Goal: Transaction & Acquisition: Purchase product/service

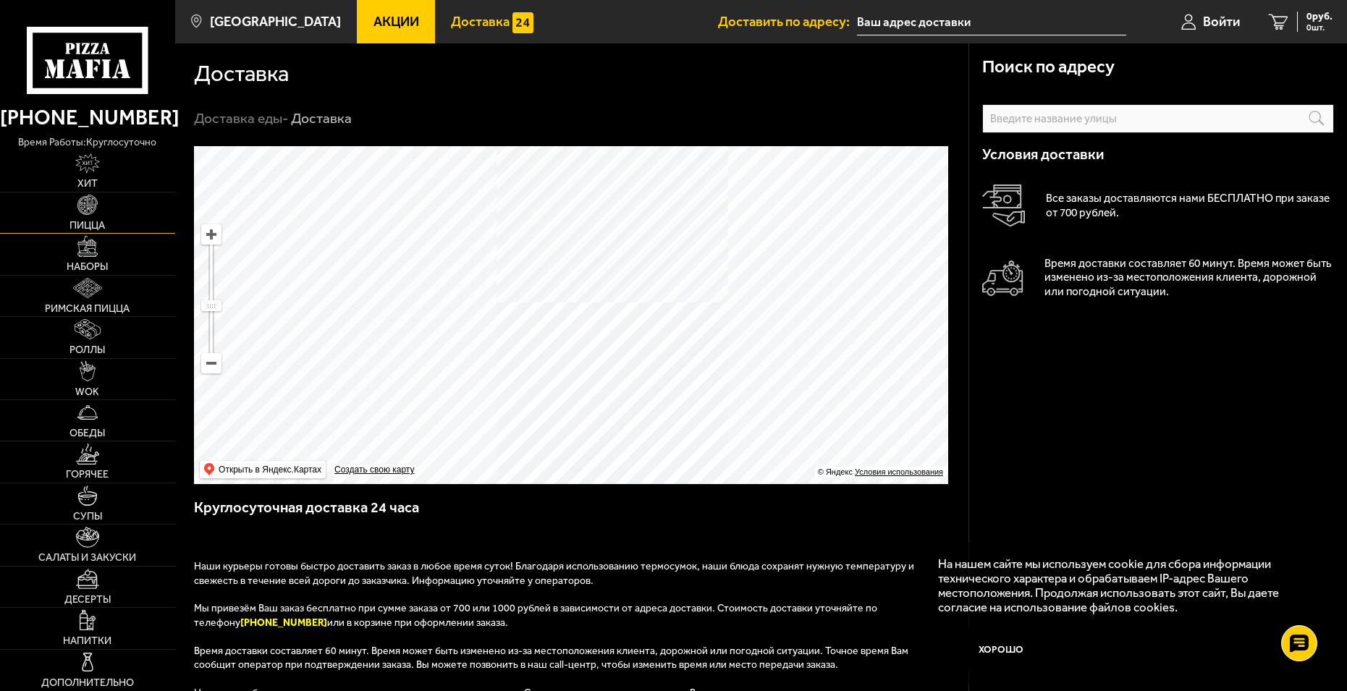
click at [94, 221] on span "Пицца" at bounding box center [86, 226] width 35 height 10
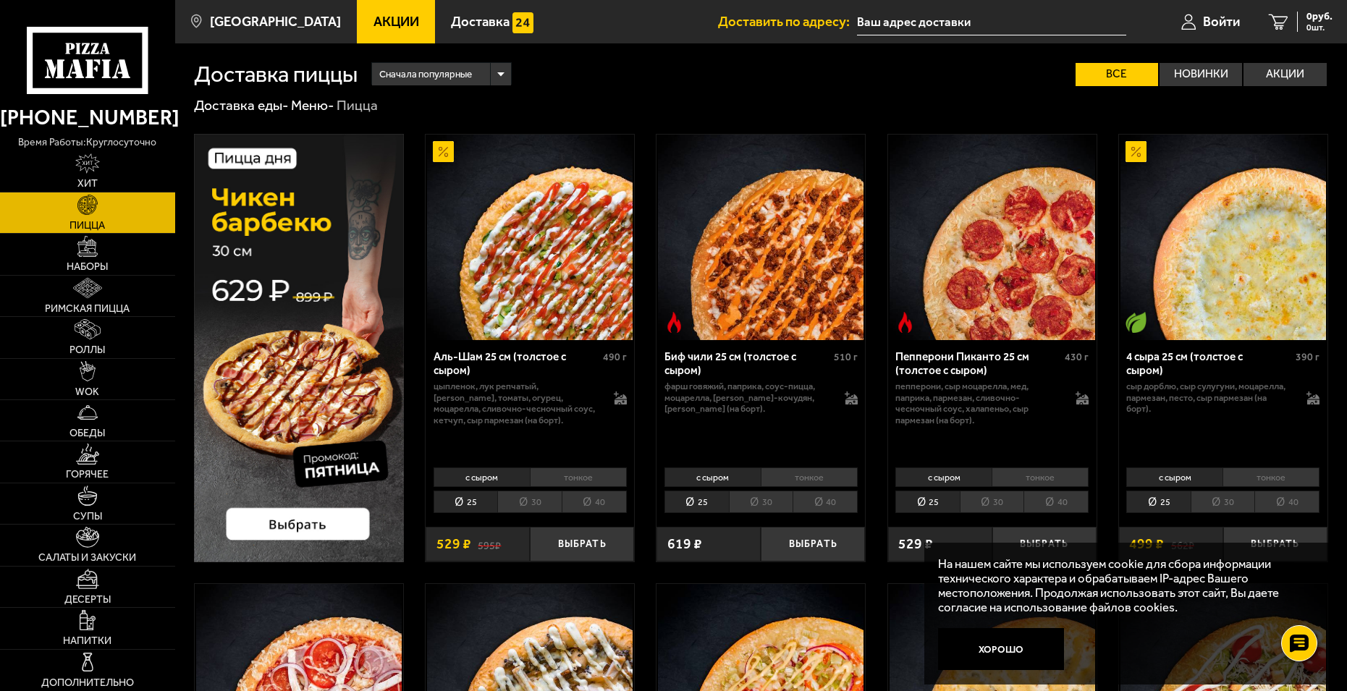
click at [1226, 502] on li "30" at bounding box center [1222, 502] width 64 height 22
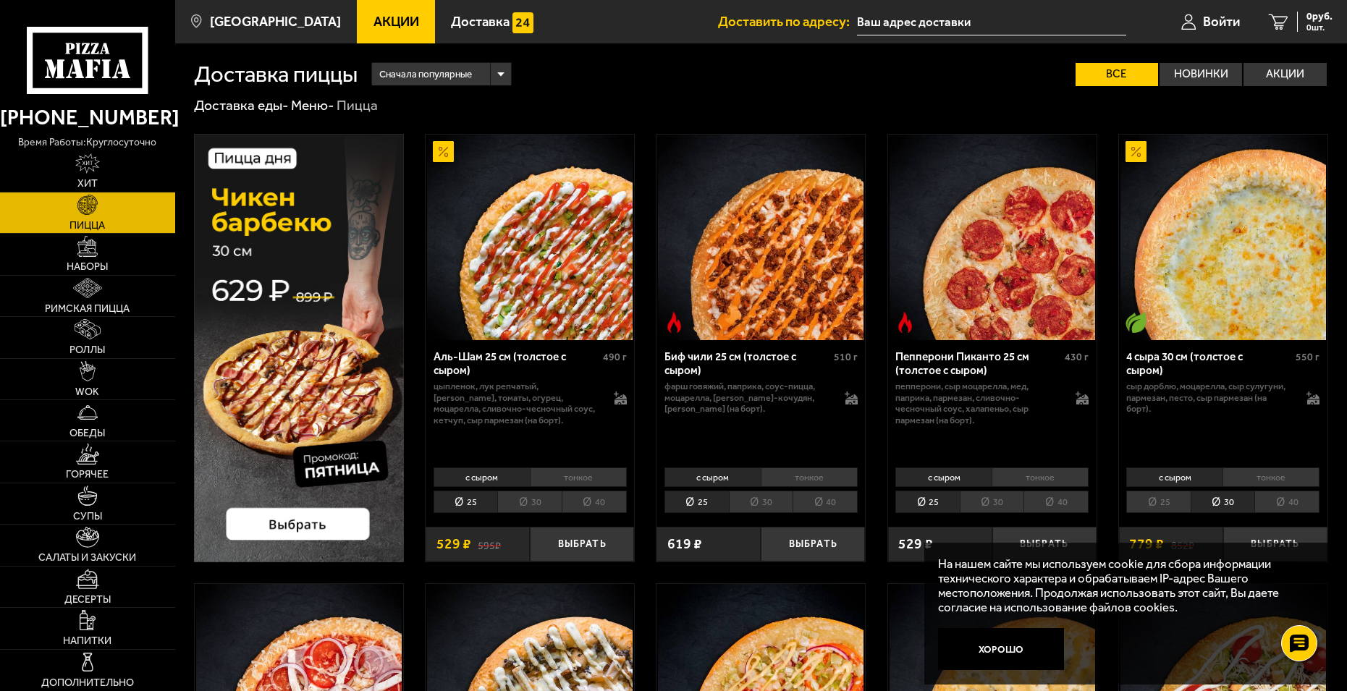
click at [1294, 497] on li "40" at bounding box center [1286, 502] width 65 height 22
click at [1225, 498] on li "30" at bounding box center [1222, 502] width 64 height 22
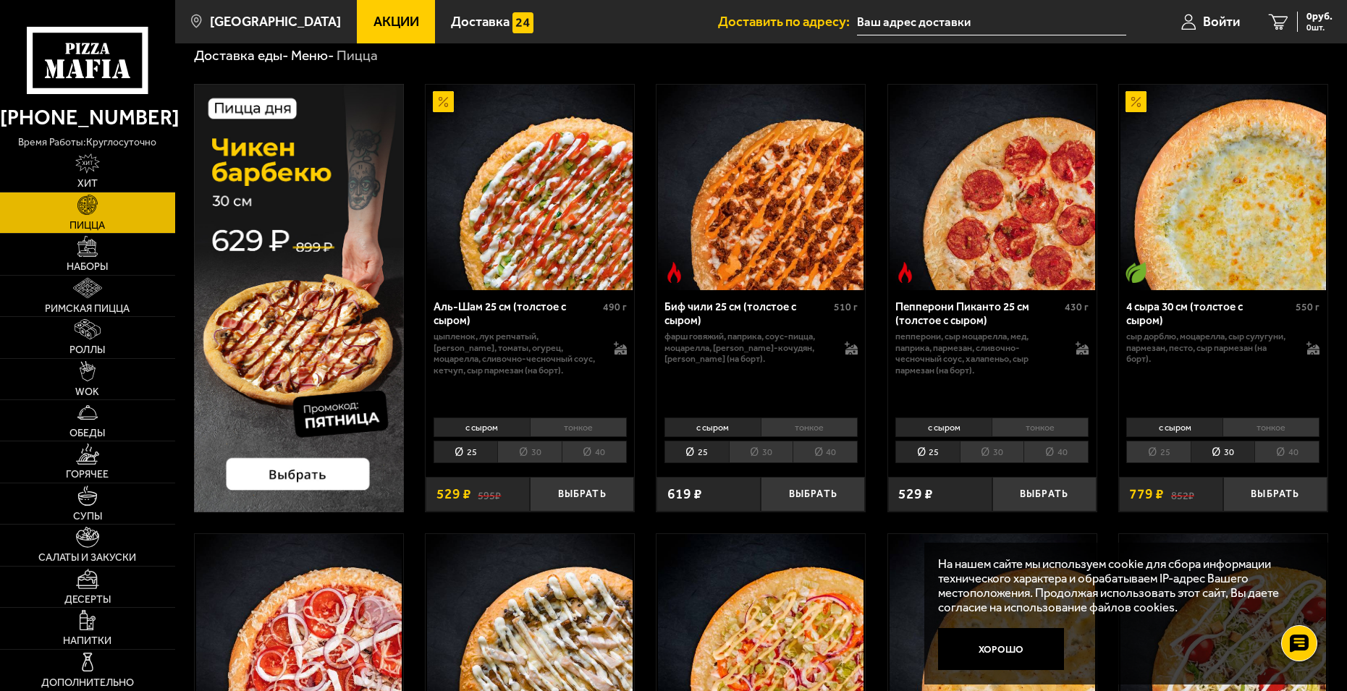
scroll to position [72, 0]
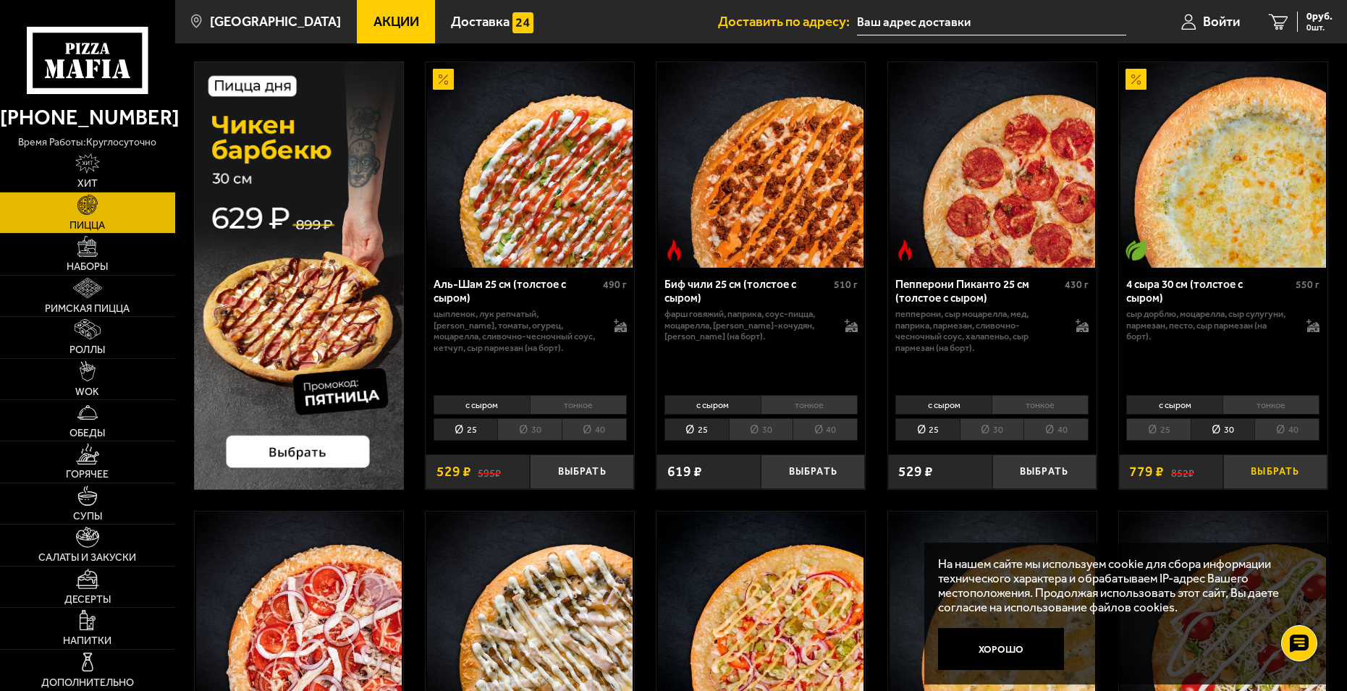
click at [1290, 471] on button "Выбрать" at bounding box center [1275, 471] width 104 height 34
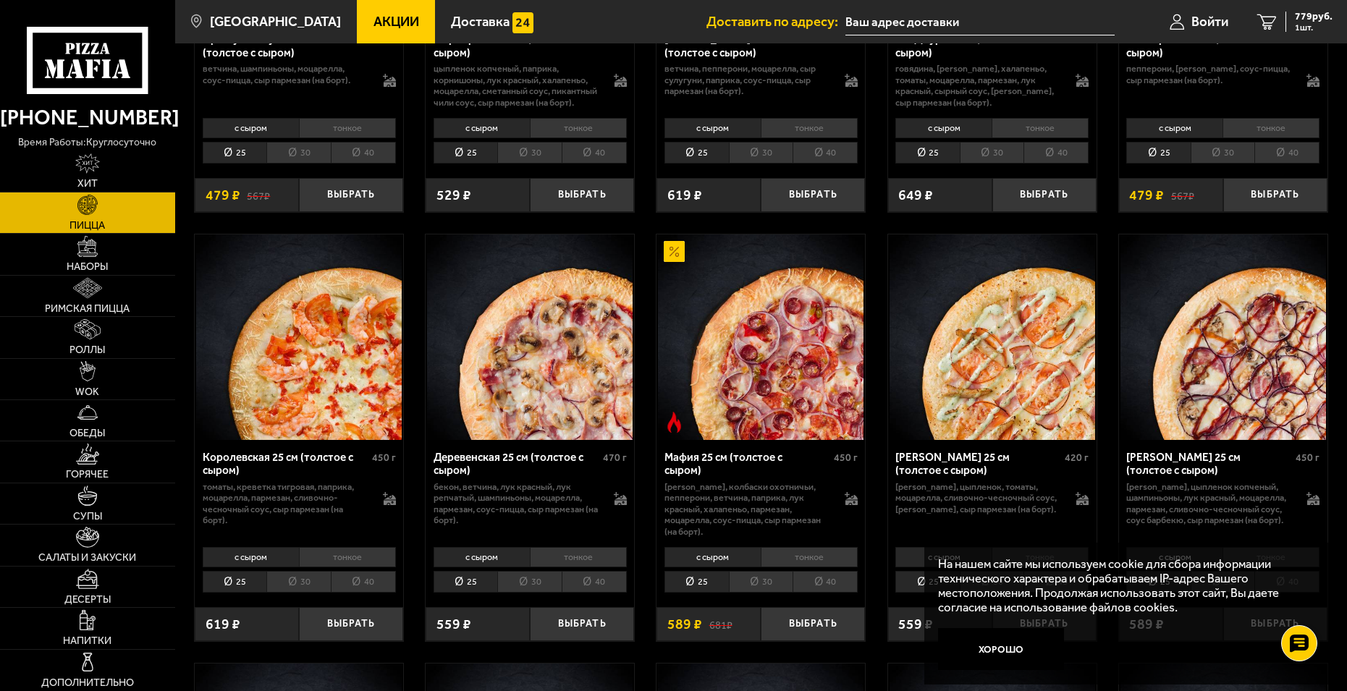
scroll to position [1230, 0]
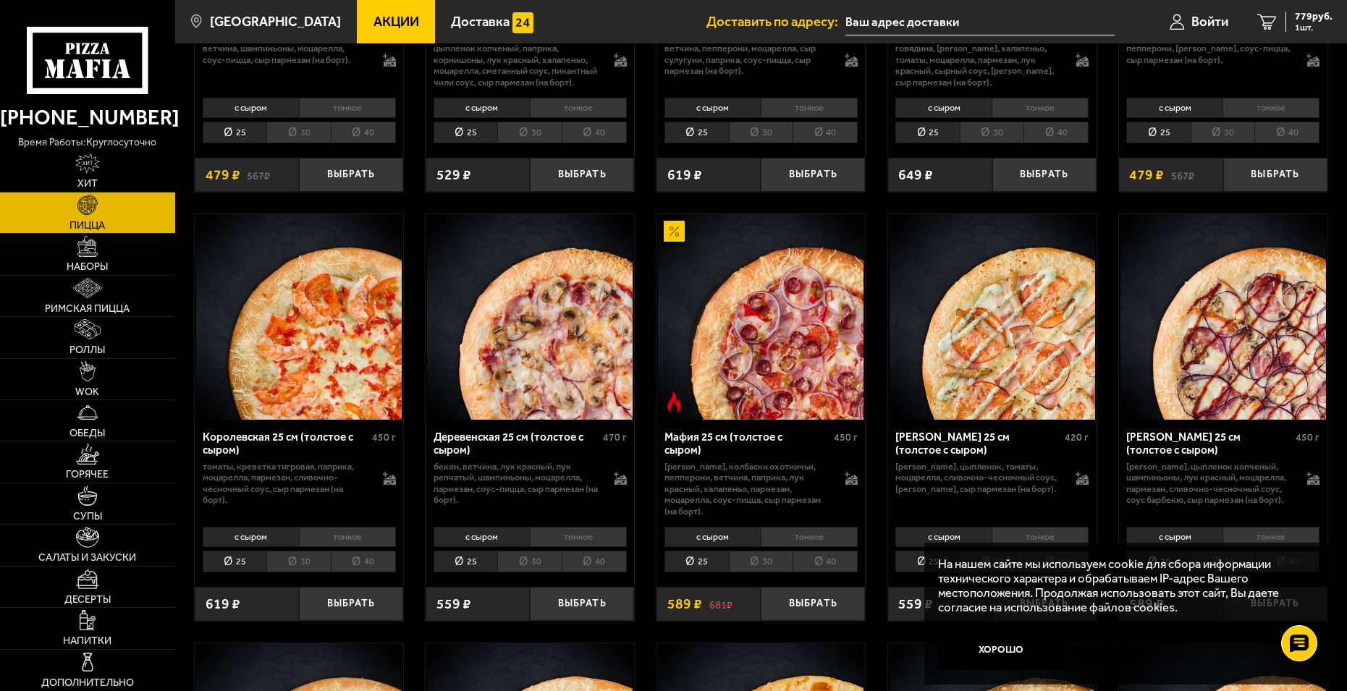
click at [532, 565] on li "30" at bounding box center [529, 562] width 64 height 22
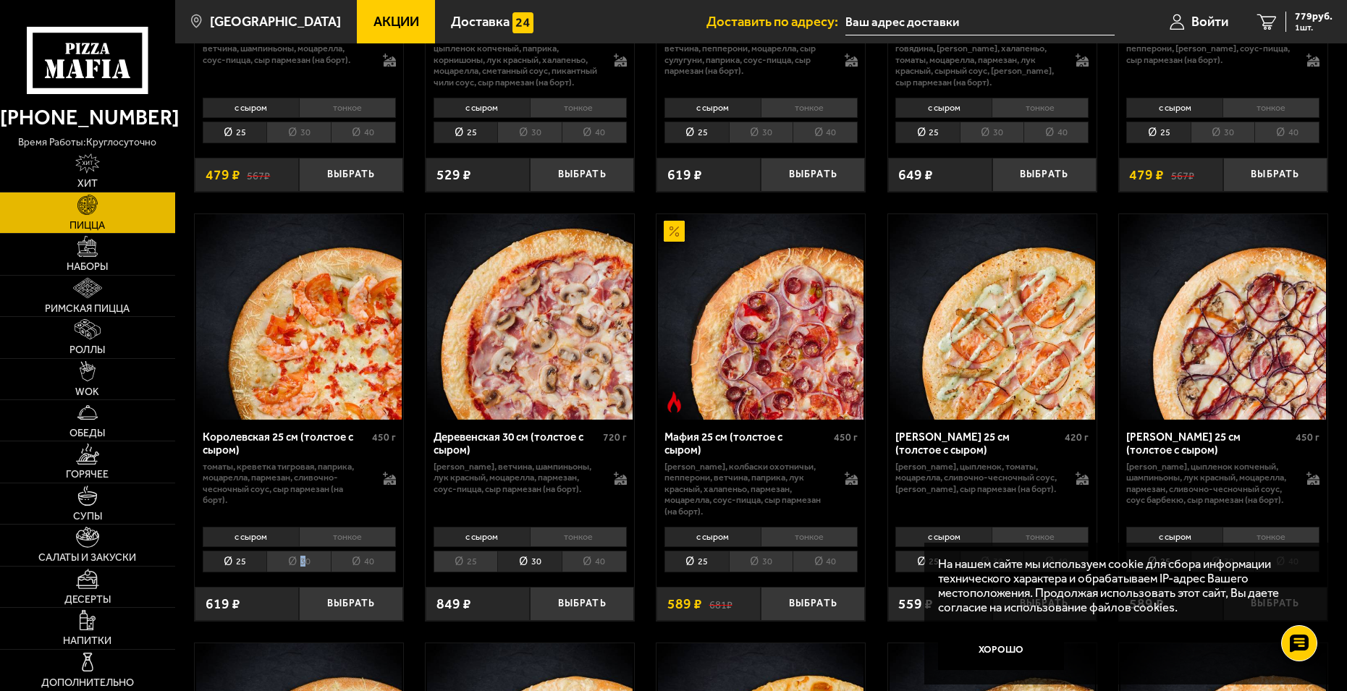
click at [304, 564] on li "30" at bounding box center [298, 562] width 64 height 22
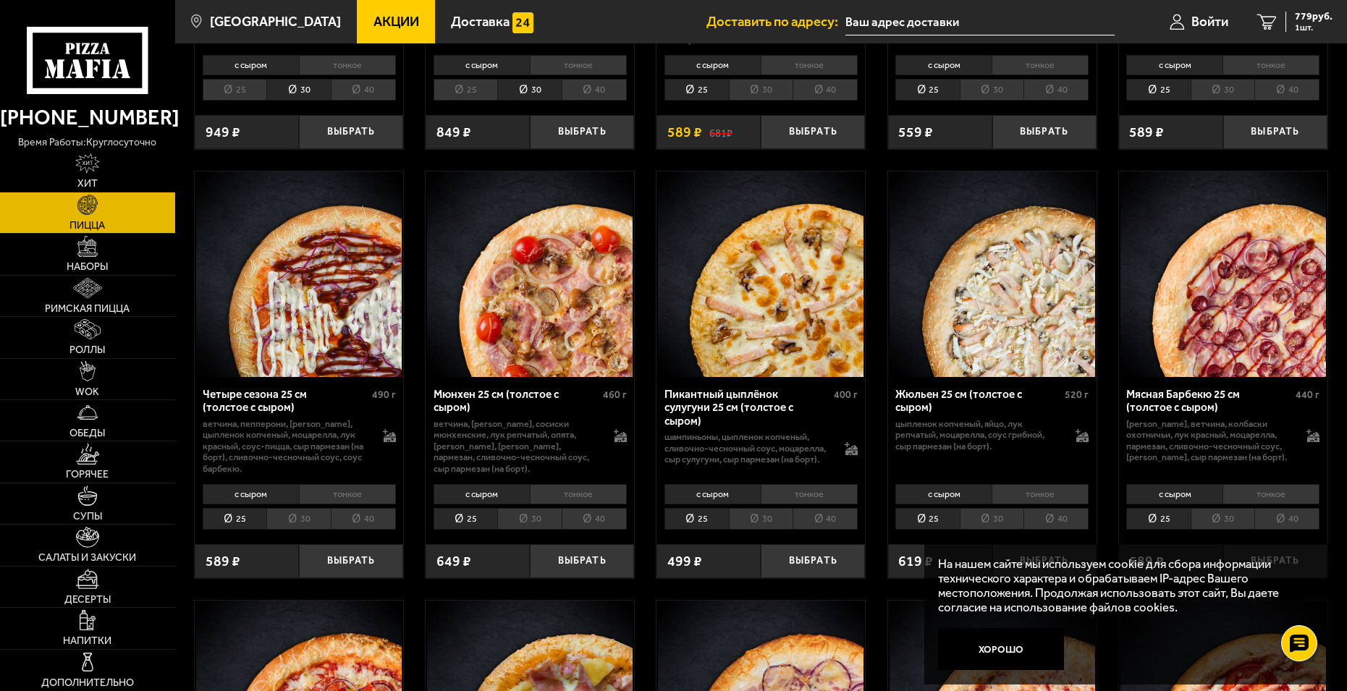
scroll to position [1737, 0]
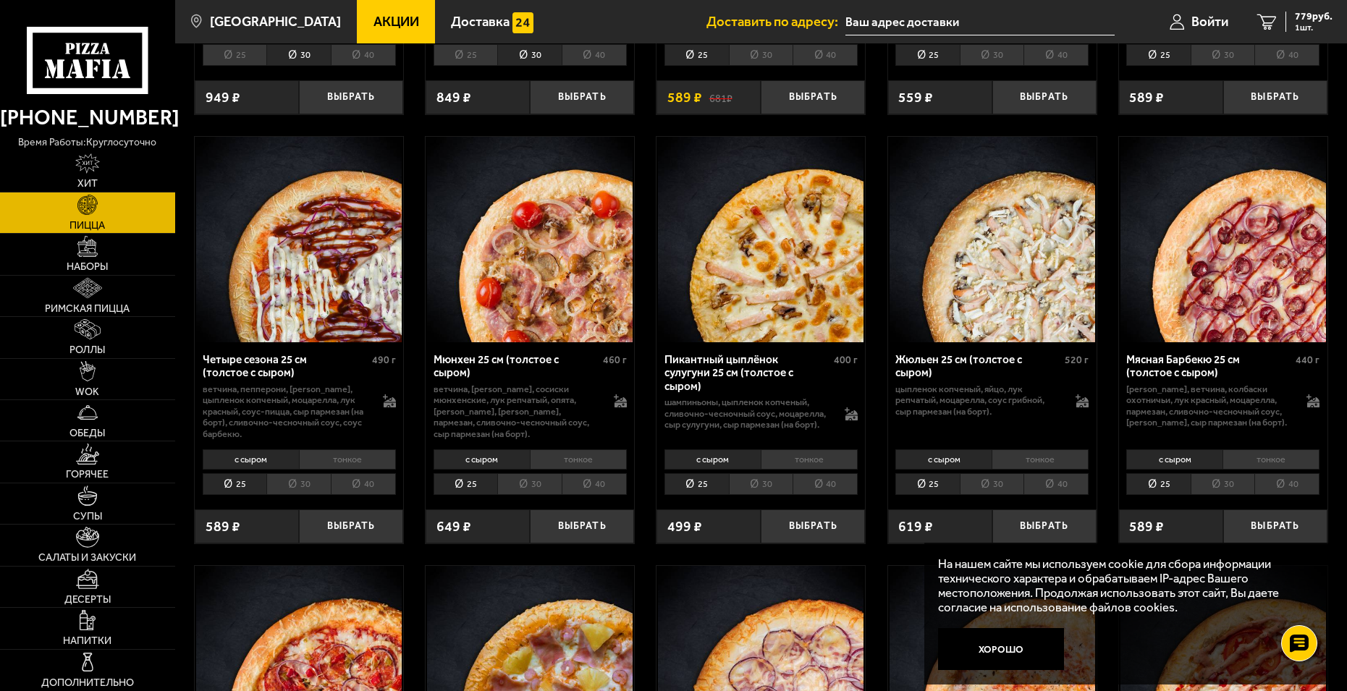
click at [1215, 490] on li "30" at bounding box center [1222, 484] width 64 height 22
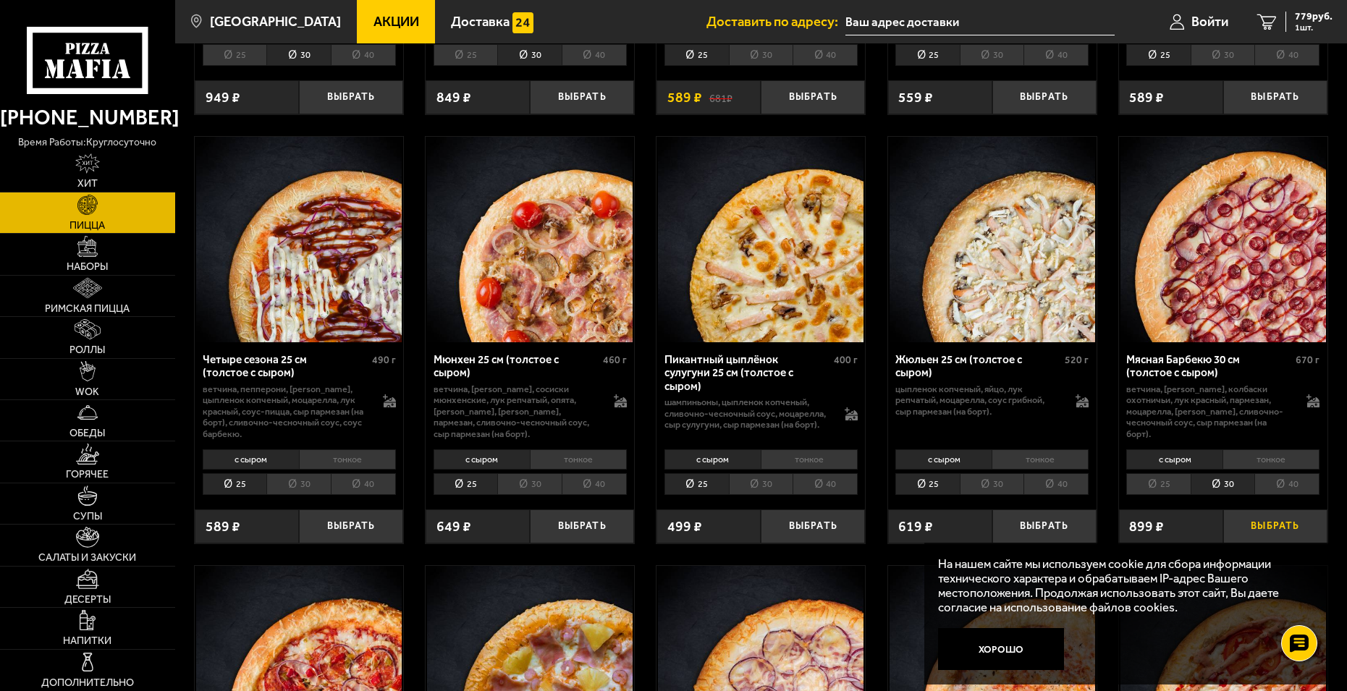
click at [1285, 525] on button "Выбрать" at bounding box center [1275, 526] width 104 height 34
click at [1303, 17] on span "1678 руб." at bounding box center [1310, 17] width 43 height 10
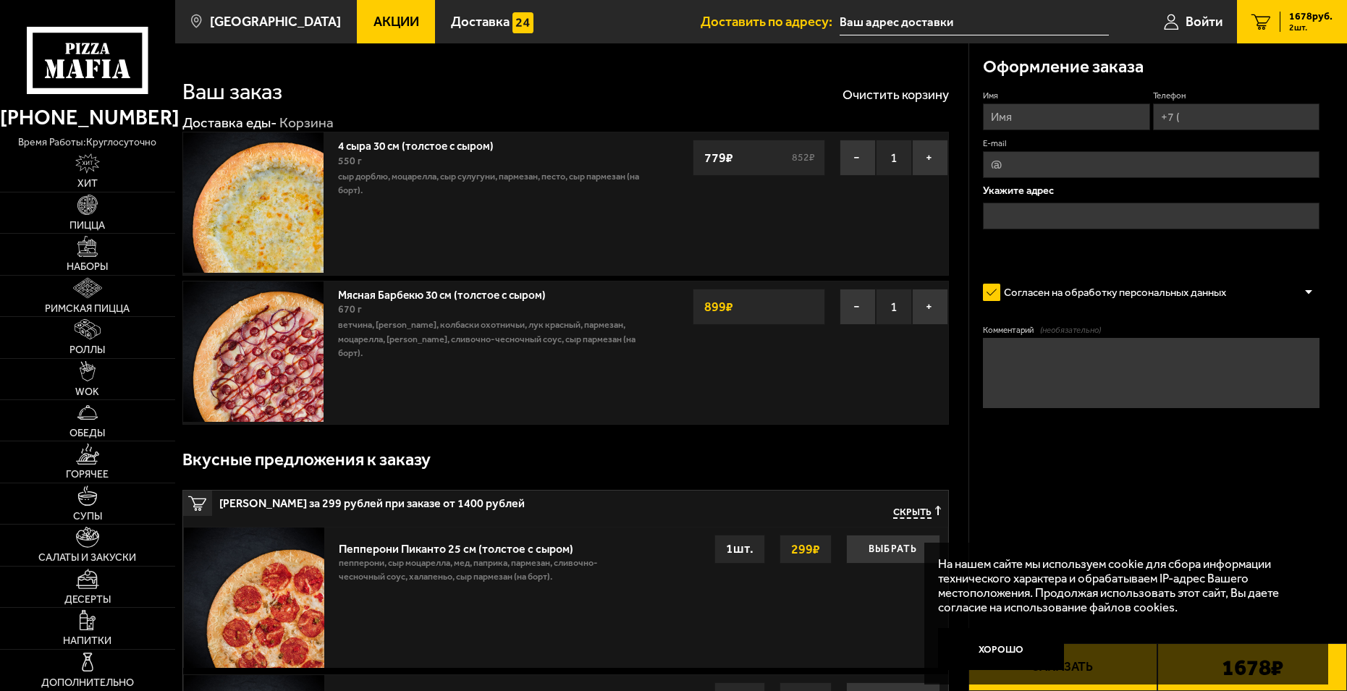
click at [1117, 114] on input "Имя" at bounding box center [1066, 116] width 167 height 27
type input "[PERSON_NAME]"
click at [1188, 118] on input "Телефон" at bounding box center [1236, 116] width 167 height 27
type input "[PHONE_NUMBER]"
click at [1071, 158] on input "E-mail" at bounding box center [1151, 164] width 337 height 27
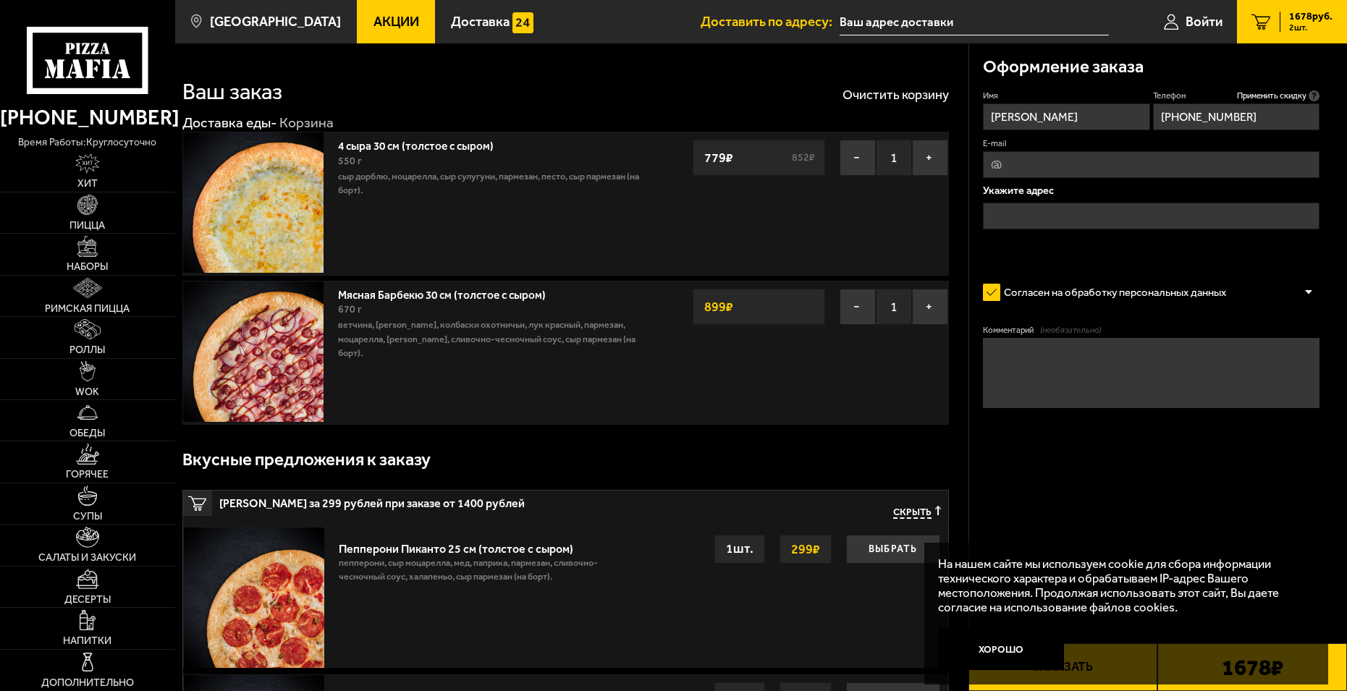
click at [1071, 160] on input "E-mail" at bounding box center [1151, 164] width 337 height 27
type input "89217471591"
click at [1066, 217] on input "text" at bounding box center [1151, 216] width 337 height 27
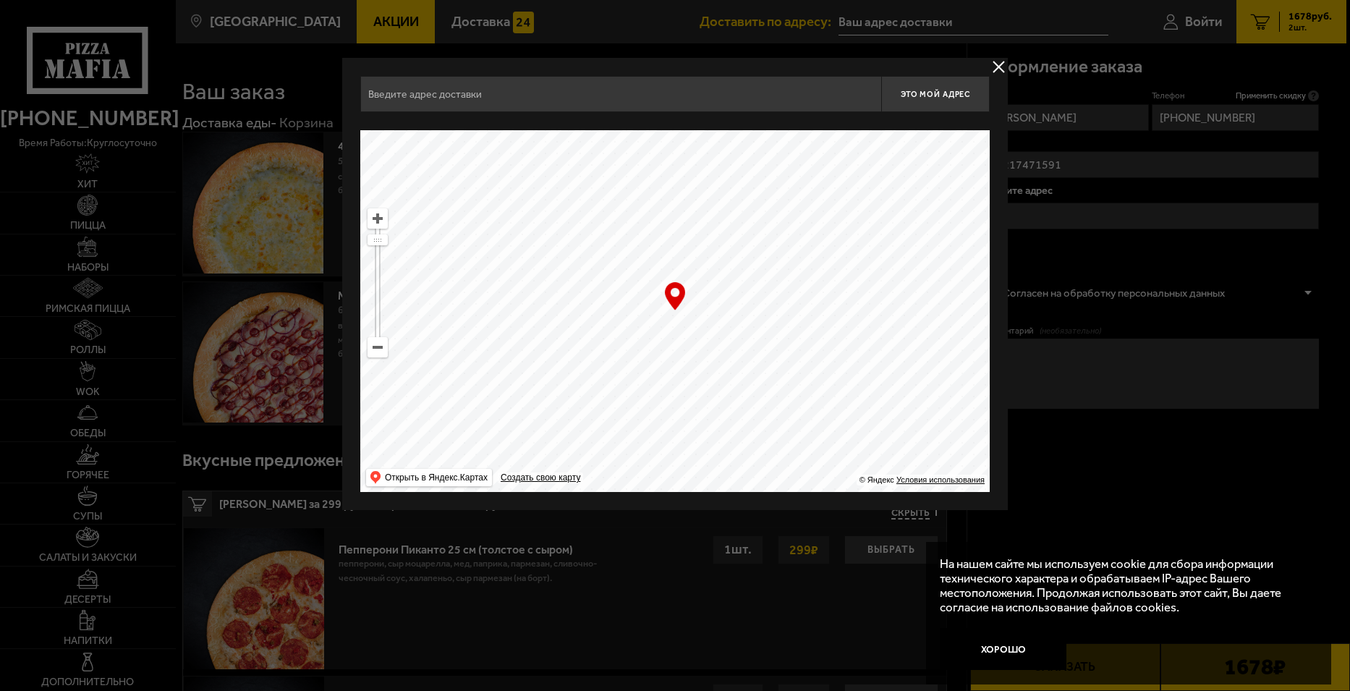
drag, startPoint x: 756, startPoint y: 397, endPoint x: 722, endPoint y: 140, distance: 258.3
click at [722, 140] on ymaps at bounding box center [675, 311] width 630 height 362
type input "[STREET_ADDRESS]"
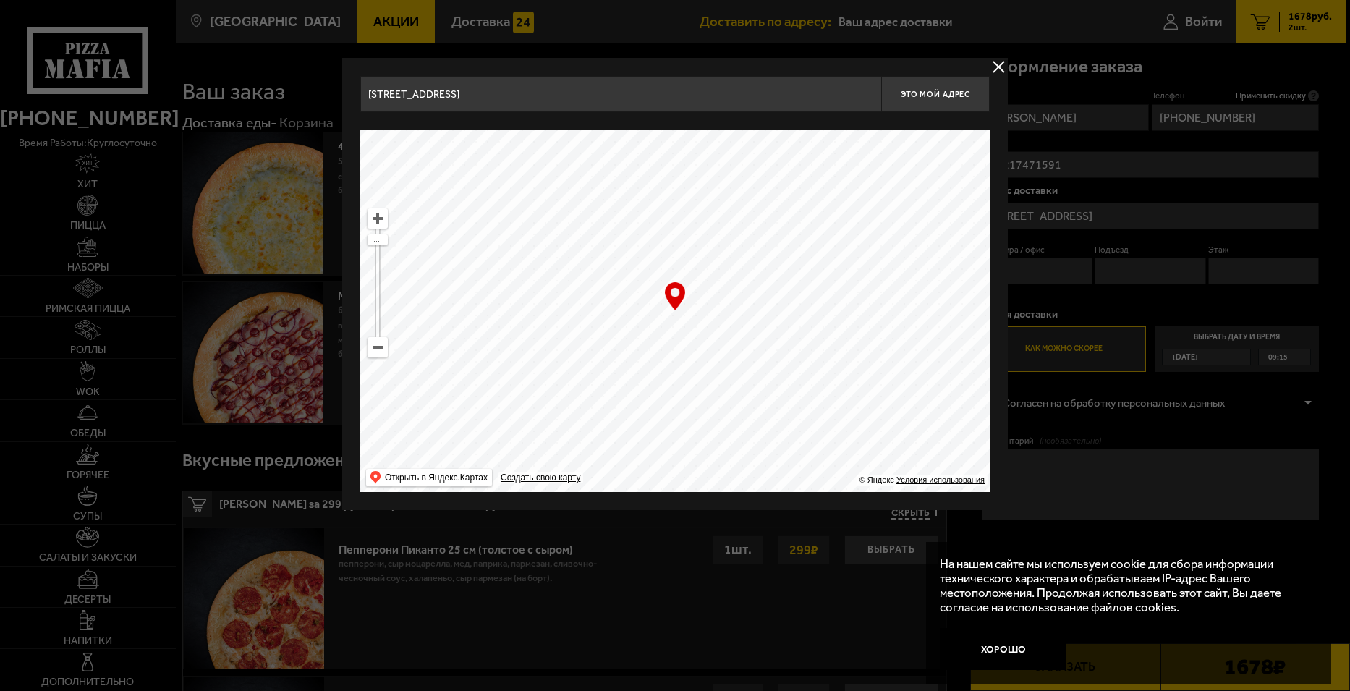
drag, startPoint x: 861, startPoint y: 339, endPoint x: 606, endPoint y: 161, distance: 311.4
click at [595, 153] on ymaps at bounding box center [675, 311] width 630 height 362
type input "[STREET_ADDRESS]"
drag, startPoint x: 810, startPoint y: 422, endPoint x: 496, endPoint y: 478, distance: 319.0
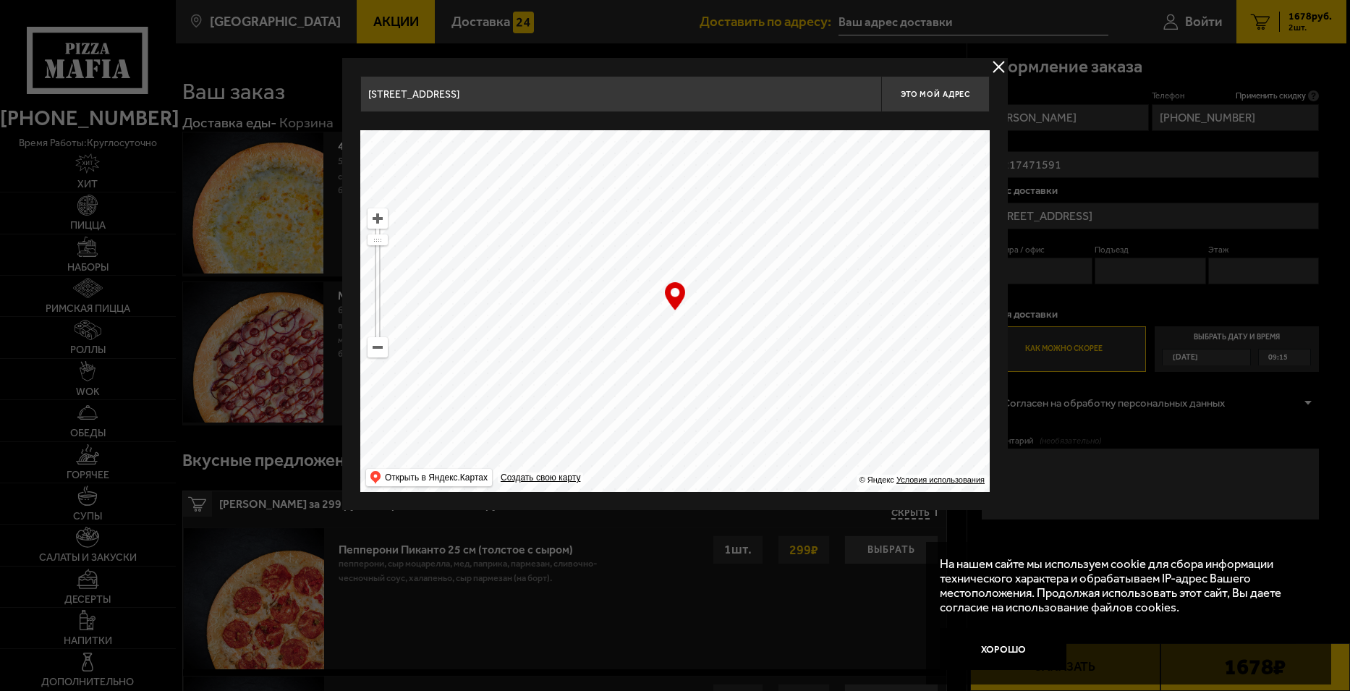
click at [496, 478] on ymaps "… © Яндекс Условия использования Открыть в Яндекс.Картах Создать свою карту" at bounding box center [675, 311] width 630 height 362
drag, startPoint x: 743, startPoint y: 389, endPoint x: 777, endPoint y: 96, distance: 295.1
click at [766, 114] on div "[STREET_ADDRESS] Это мой адрес Найдите адрес перетащив карту … © Яндекс Условия…" at bounding box center [675, 284] width 630 height 416
type input "[STREET_ADDRESS]"
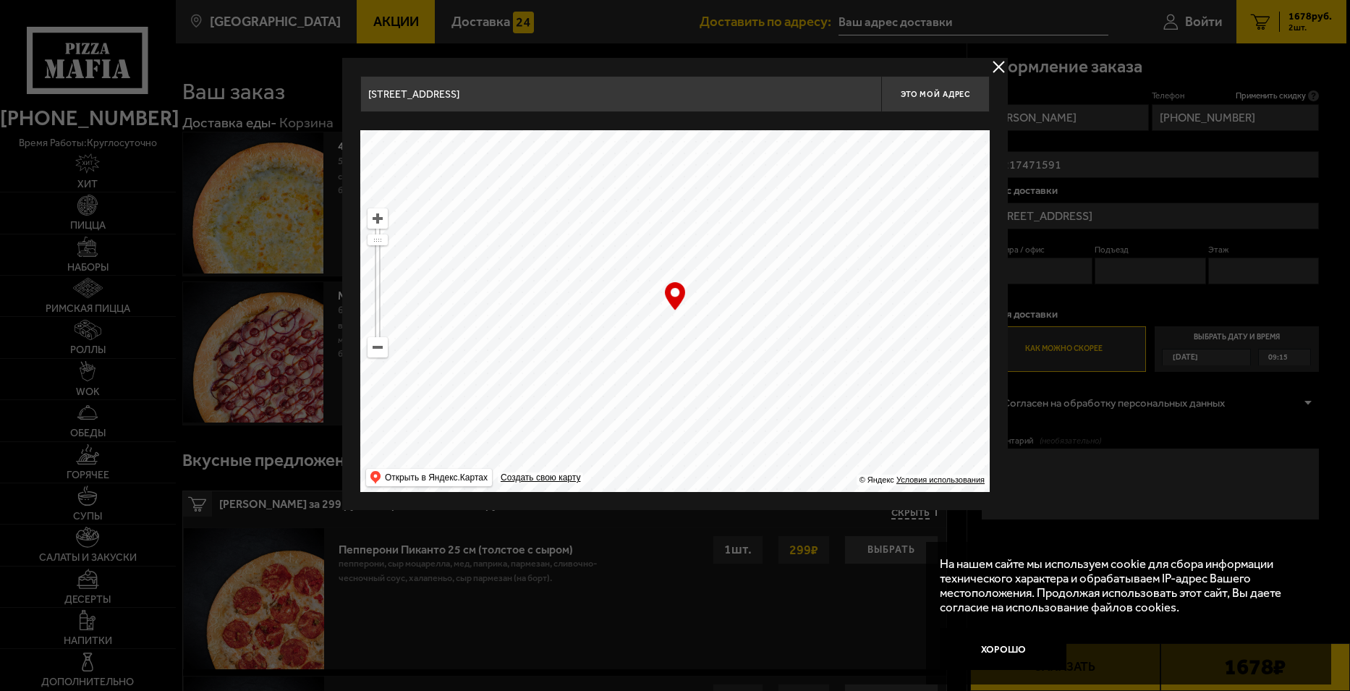
type input "[STREET_ADDRESS]"
drag, startPoint x: 829, startPoint y: 345, endPoint x: 552, endPoint y: 197, distance: 314.4
click at [542, 210] on ymaps at bounding box center [675, 311] width 630 height 362
type input "[STREET_ADDRESS]"
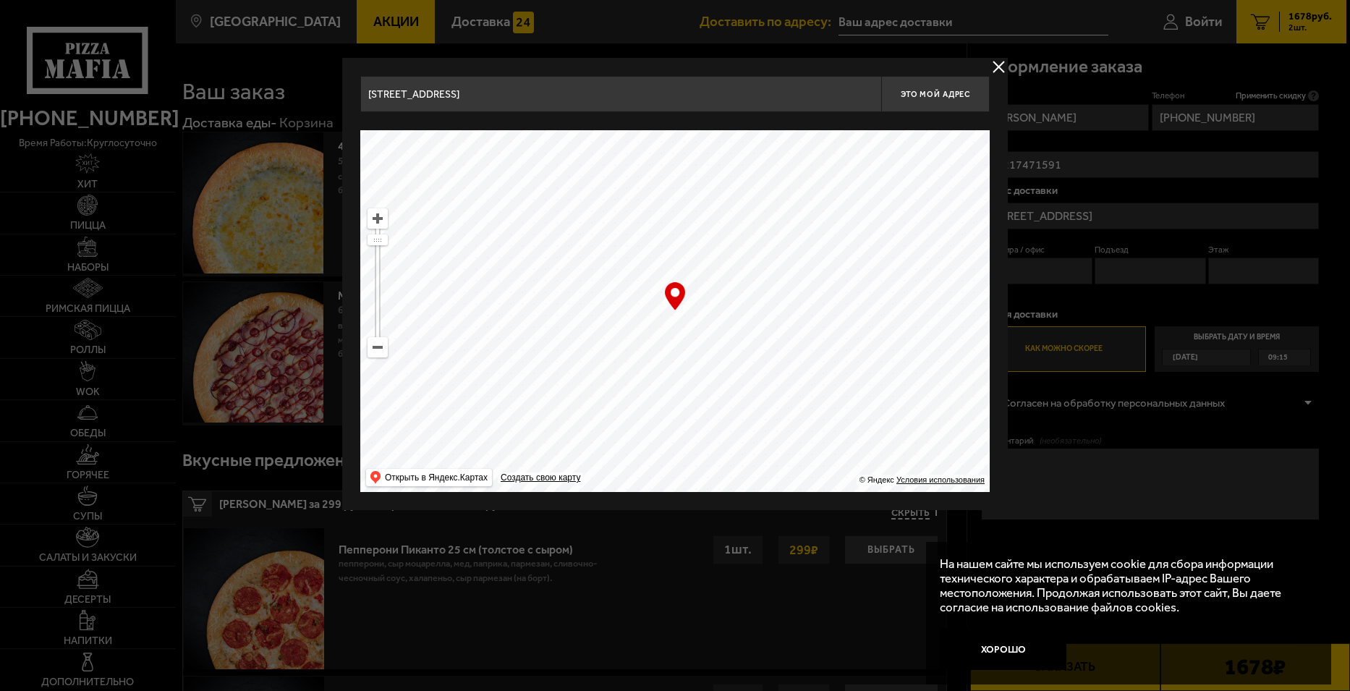
type input "[STREET_ADDRESS]"
drag, startPoint x: 827, startPoint y: 357, endPoint x: 688, endPoint y: 62, distance: 325.7
click at [688, 62] on div "[STREET_ADDRESS] Это мой адрес Найдите адрес перетащив карту … © Яндекс Условия…" at bounding box center [675, 284] width 666 height 452
drag, startPoint x: 682, startPoint y: 402, endPoint x: 794, endPoint y: 21, distance: 397.3
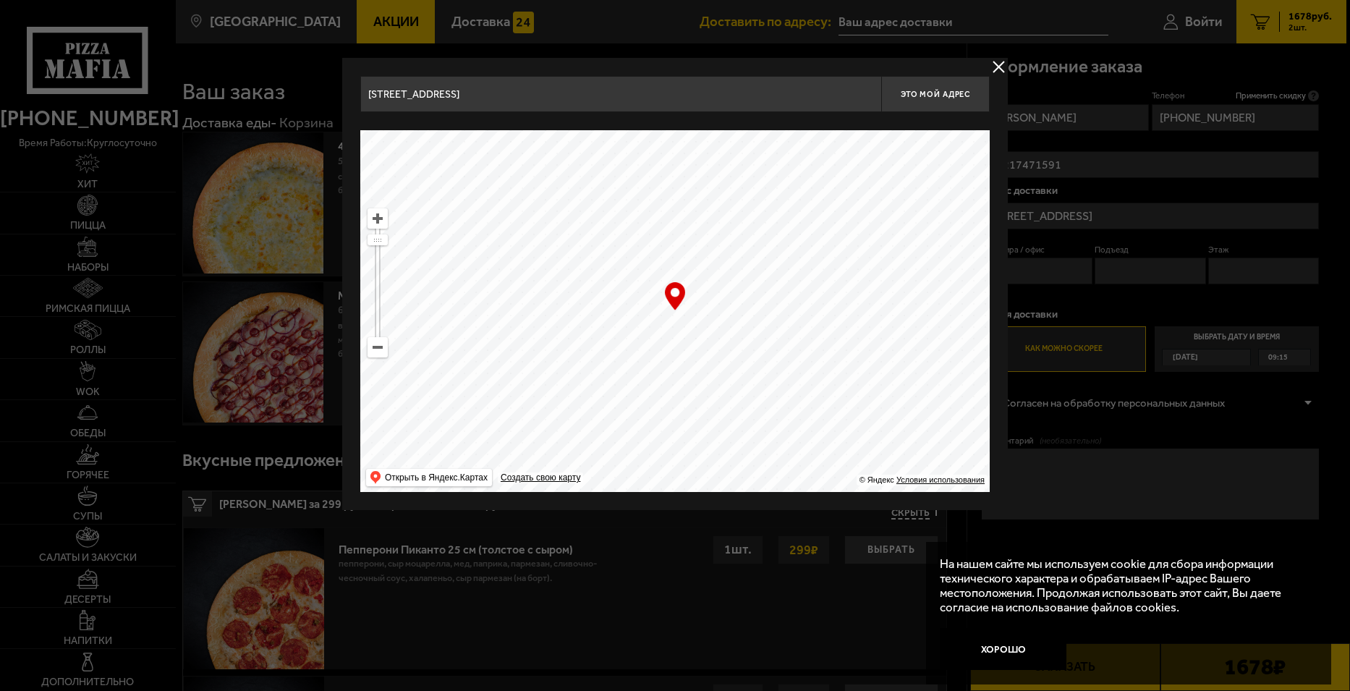
type input "[STREET_ADDRESS]"
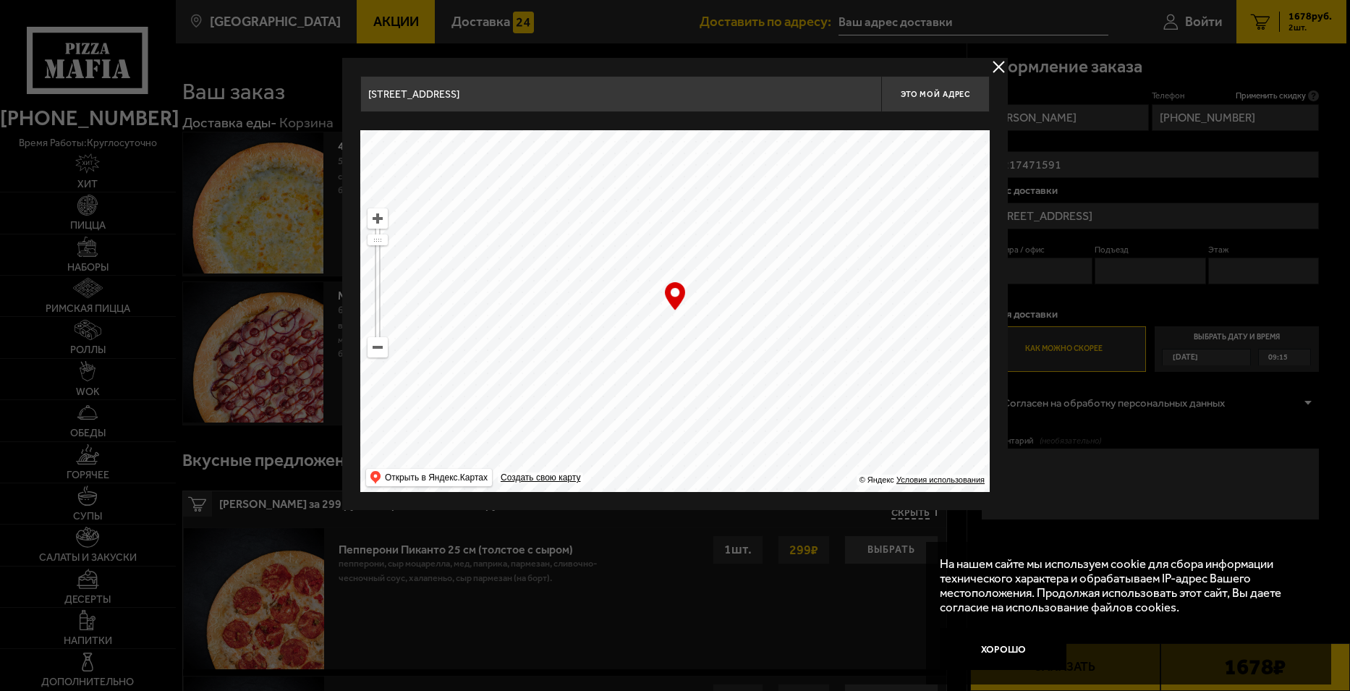
type input "[STREET_ADDRESS]"
drag, startPoint x: 764, startPoint y: 400, endPoint x: 544, endPoint y: 244, distance: 269.9
click at [544, 244] on ymaps at bounding box center [675, 311] width 630 height 362
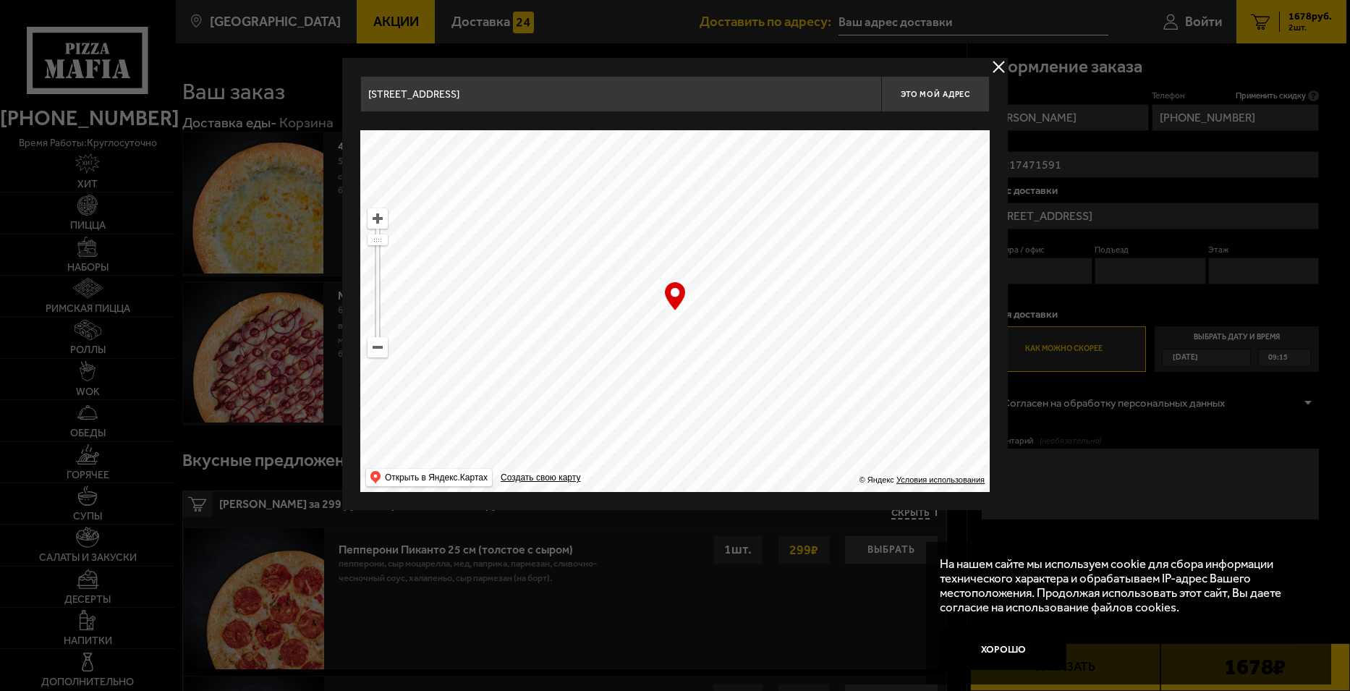
drag, startPoint x: 813, startPoint y: 379, endPoint x: 556, endPoint y: 468, distance: 271.9
click at [556, 468] on ymaps at bounding box center [675, 311] width 630 height 362
drag, startPoint x: 947, startPoint y: 399, endPoint x: 588, endPoint y: 444, distance: 361.0
click at [559, 456] on ymaps at bounding box center [675, 311] width 630 height 362
type input "[STREET_ADDRESS][PERSON_NAME]"
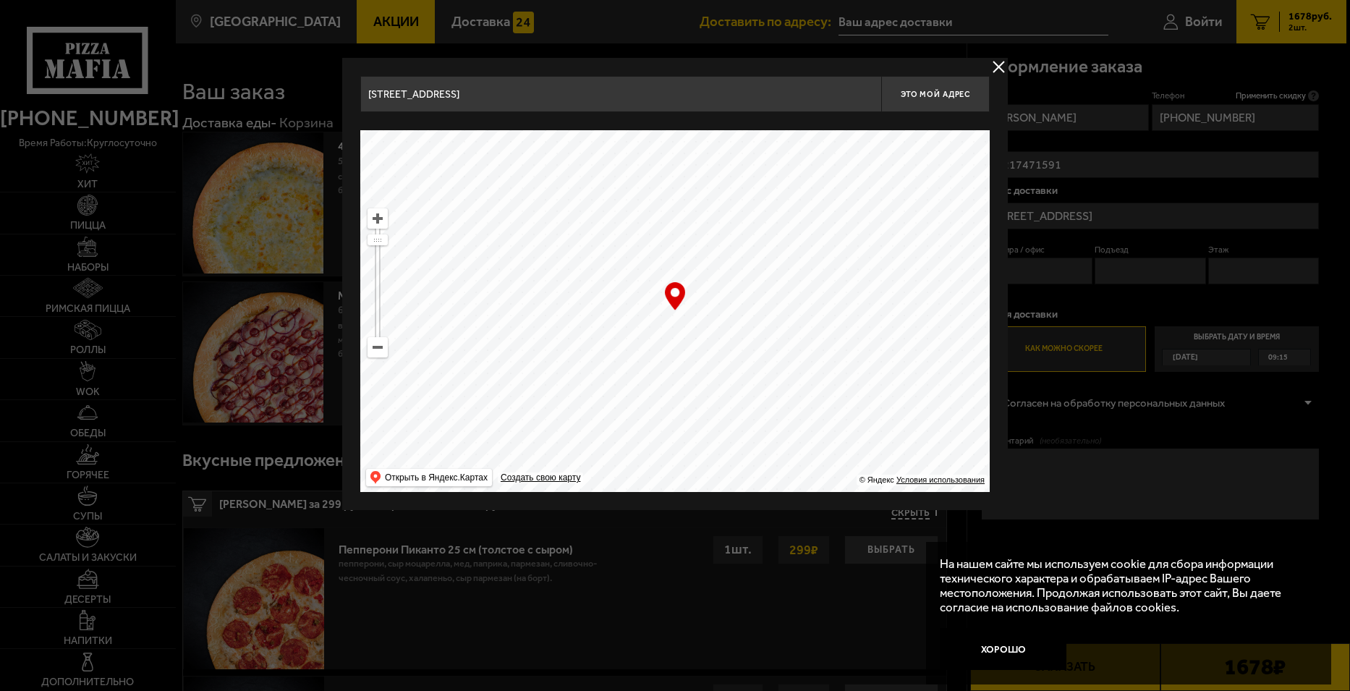
type input "[STREET_ADDRESS][PERSON_NAME]"
drag, startPoint x: 814, startPoint y: 329, endPoint x: 871, endPoint y: 536, distance: 214.7
type input "[STREET_ADDRESS][PERSON_NAME]"
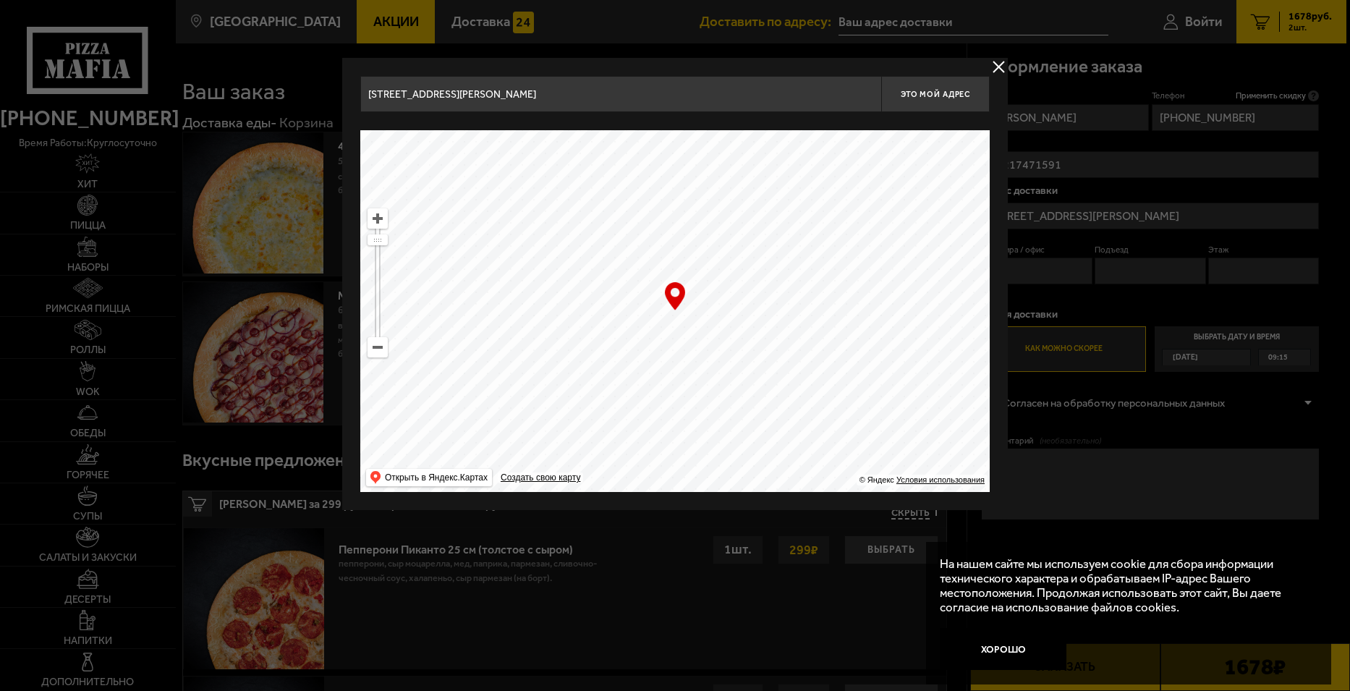
drag, startPoint x: 809, startPoint y: 245, endPoint x: 932, endPoint y: 528, distance: 307.9
type input "[STREET_ADDRESS]"
drag, startPoint x: 885, startPoint y: 281, endPoint x: 615, endPoint y: 557, distance: 386.4
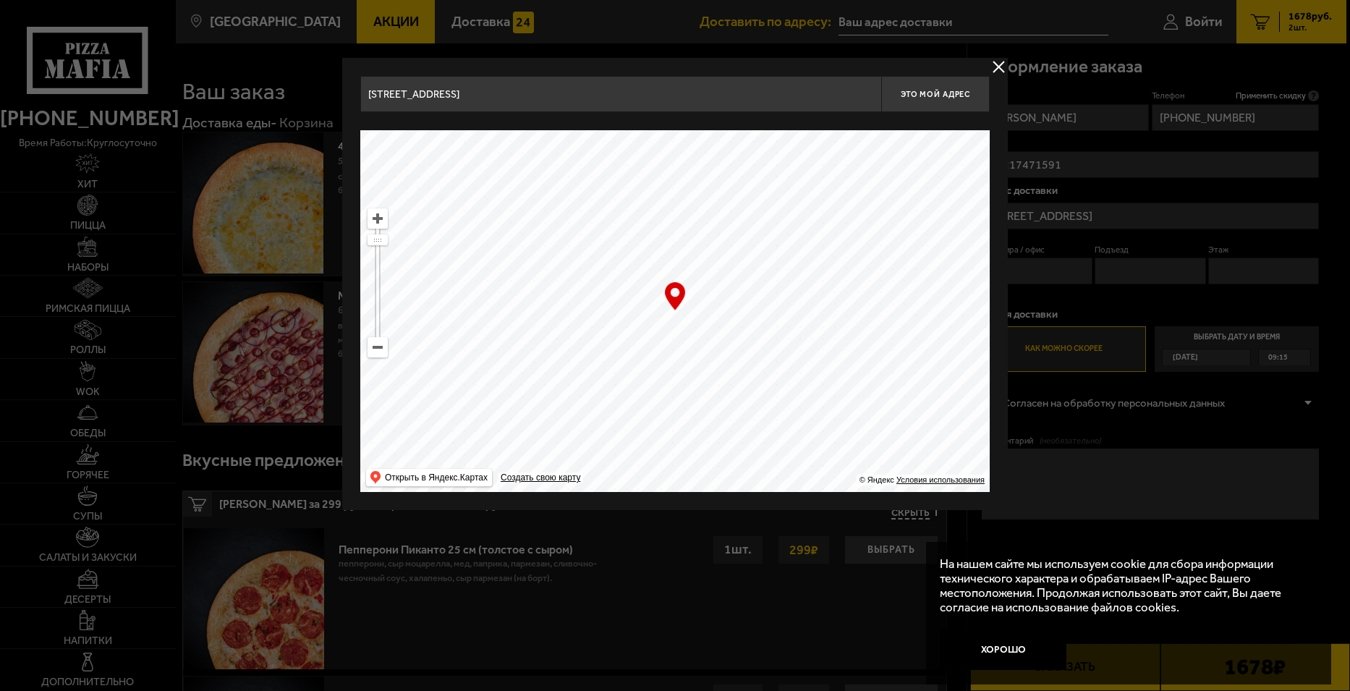
drag, startPoint x: 771, startPoint y: 370, endPoint x: 651, endPoint y: 173, distance: 230.6
click at [651, 173] on ymaps at bounding box center [675, 311] width 630 height 362
drag, startPoint x: 817, startPoint y: 399, endPoint x: 882, endPoint y: 175, distance: 233.6
click at [880, 179] on ymaps at bounding box center [675, 311] width 630 height 362
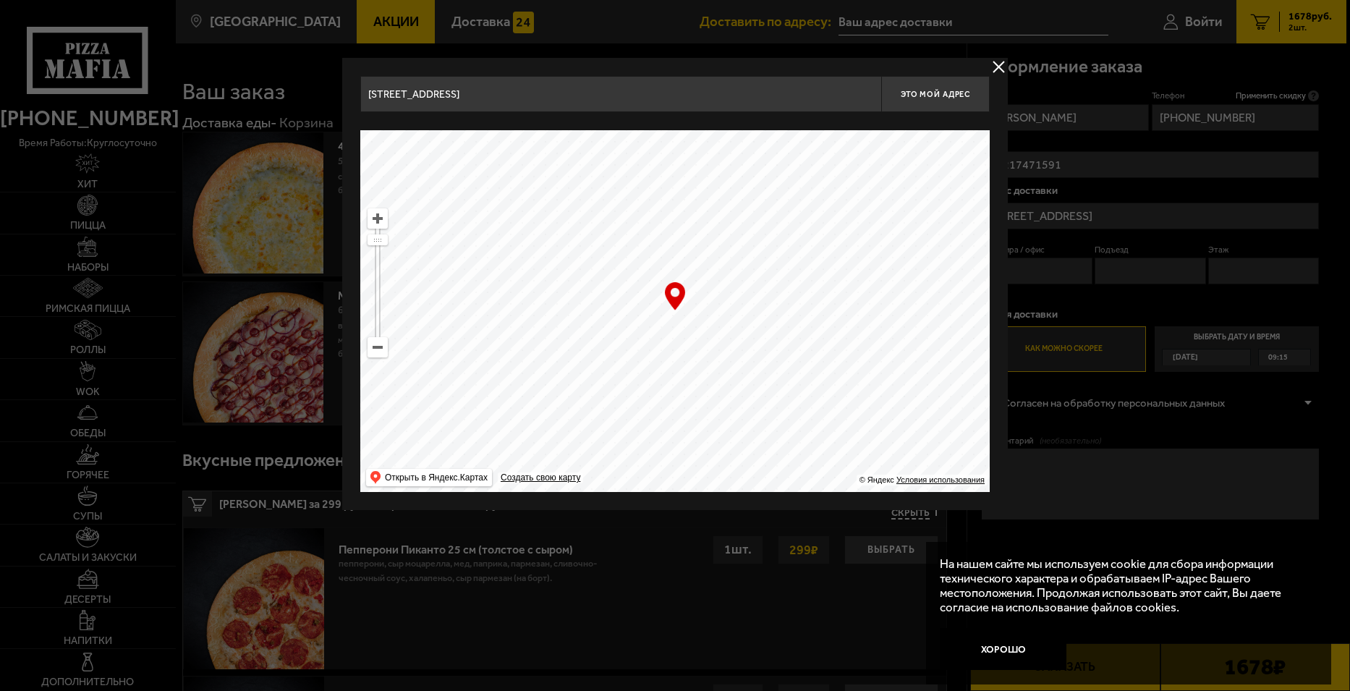
type input "[STREET_ADDRESS]"
drag, startPoint x: 841, startPoint y: 360, endPoint x: 889, endPoint y: 216, distance: 152.4
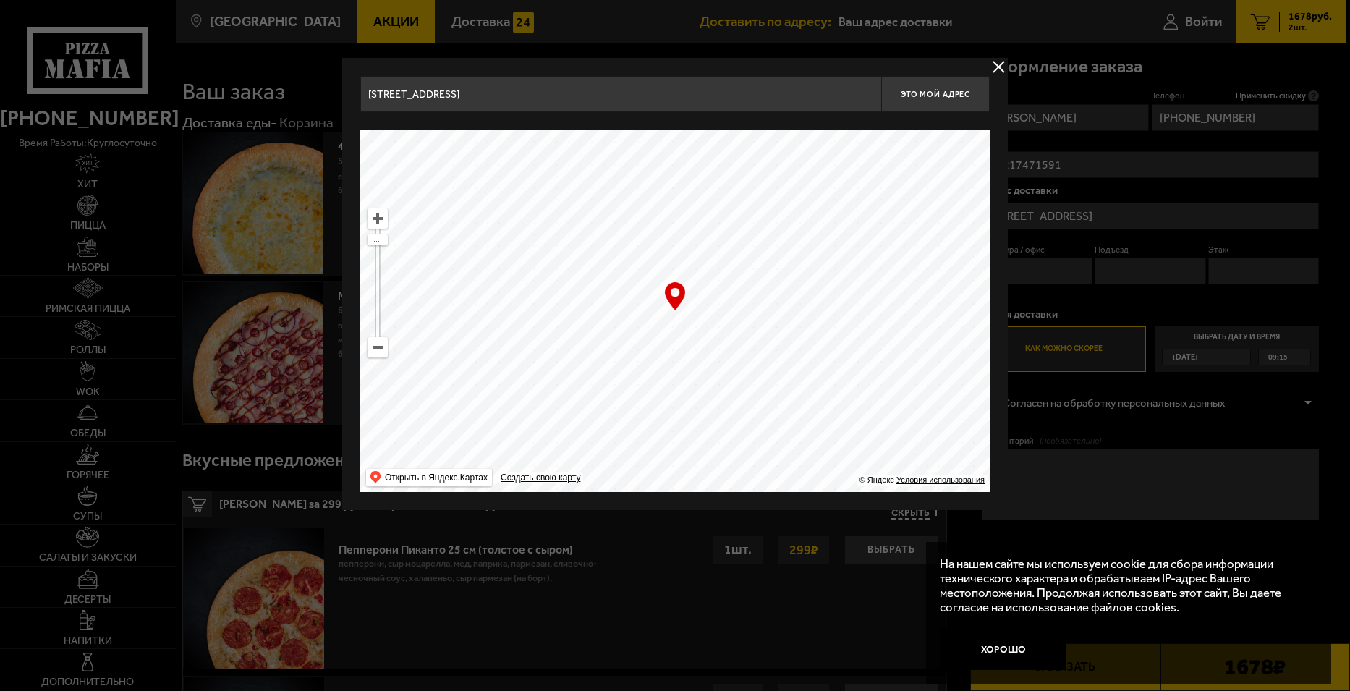
click at [889, 211] on ymaps at bounding box center [675, 311] width 630 height 362
drag, startPoint x: 822, startPoint y: 378, endPoint x: 863, endPoint y: 211, distance: 172.2
click at [863, 211] on ymaps at bounding box center [675, 311] width 630 height 362
type input "[STREET_ADDRESS][PERSON_NAME]"
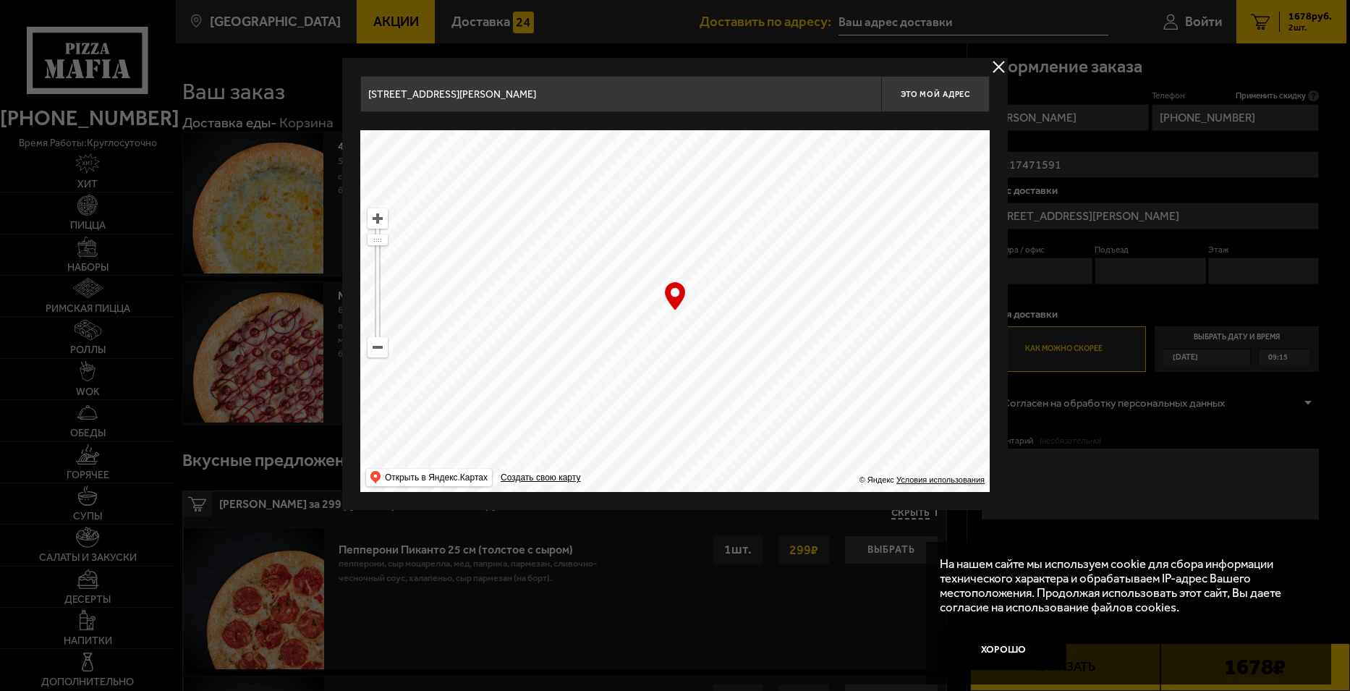
drag, startPoint x: 819, startPoint y: 364, endPoint x: 869, endPoint y: 342, distance: 54.5
click at [869, 342] on ymaps at bounding box center [675, 311] width 630 height 362
type input "[STREET_ADDRESS]"
click at [866, 342] on ymaps at bounding box center [675, 311] width 630 height 362
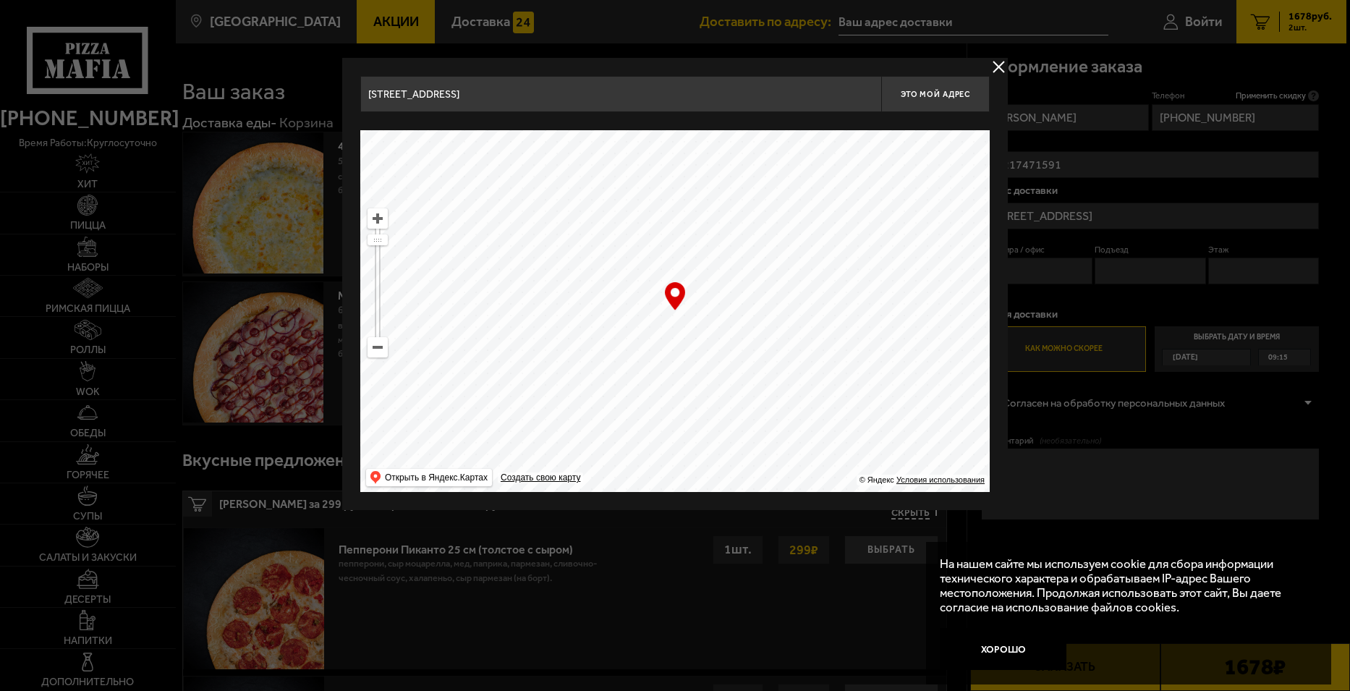
click at [866, 342] on ymaps at bounding box center [675, 311] width 630 height 362
click at [678, 297] on div "… © Яндекс Условия использования Открыть в Яндекс.Картах Создать свою карту" at bounding box center [675, 311] width 630 height 362
click at [676, 294] on div "… © Яндекс Условия использования Открыть в Яндекс.Картах Создать свою карту" at bounding box center [675, 311] width 630 height 362
click at [925, 96] on span "Это мой адрес" at bounding box center [935, 94] width 69 height 9
type input "[STREET_ADDRESS]"
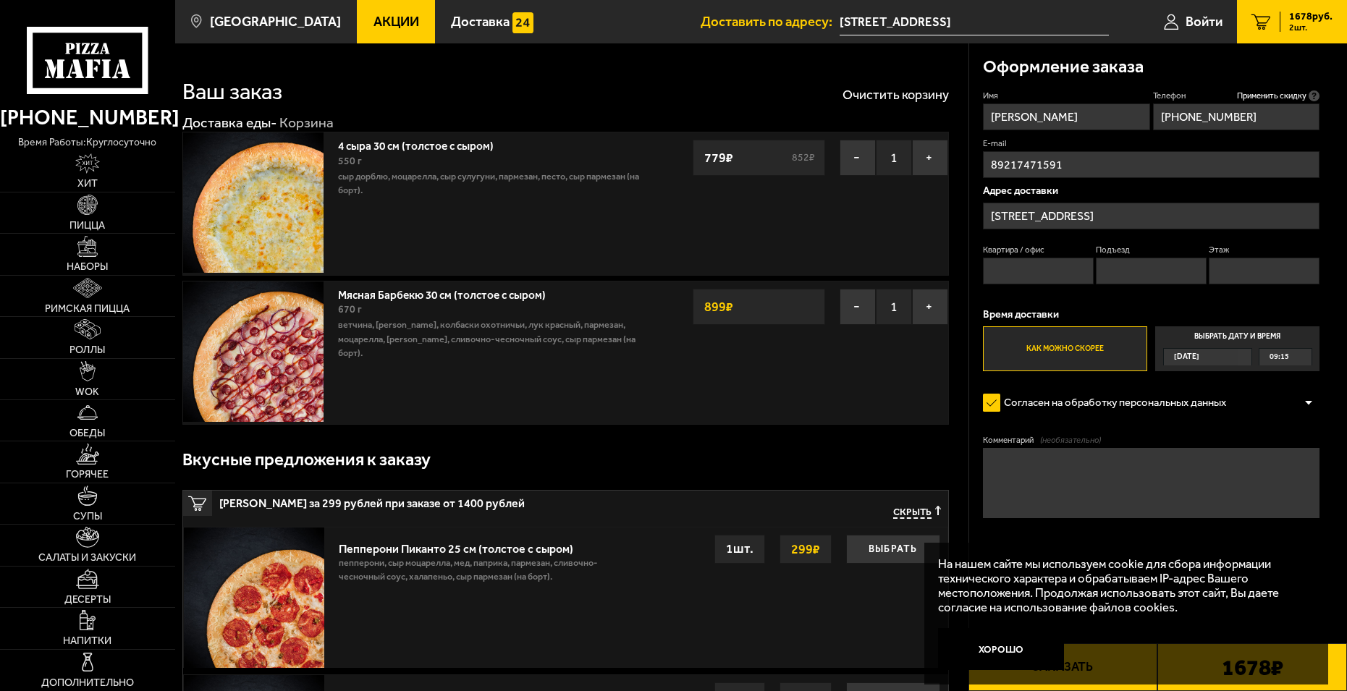
click at [1284, 353] on span "09:15" at bounding box center [1279, 357] width 20 height 16
click at [0, 0] on input "Выбрать дату и время [DATE] 09:15" at bounding box center [0, 0] width 0 height 0
click at [1302, 355] on div "09:15" at bounding box center [1284, 357] width 51 height 16
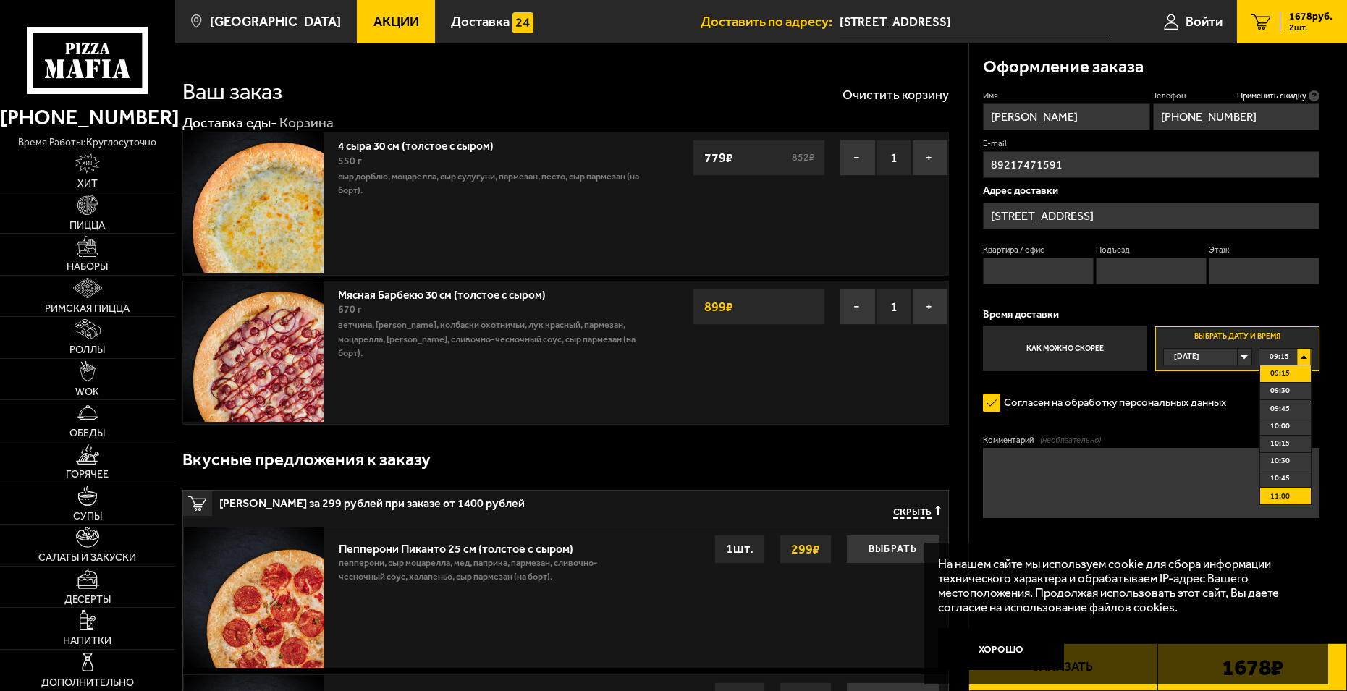
click at [1298, 494] on li "11:00" at bounding box center [1285, 496] width 50 height 17
click at [1018, 488] on textarea "Комментарий (необязательно)" at bounding box center [1151, 483] width 337 height 70
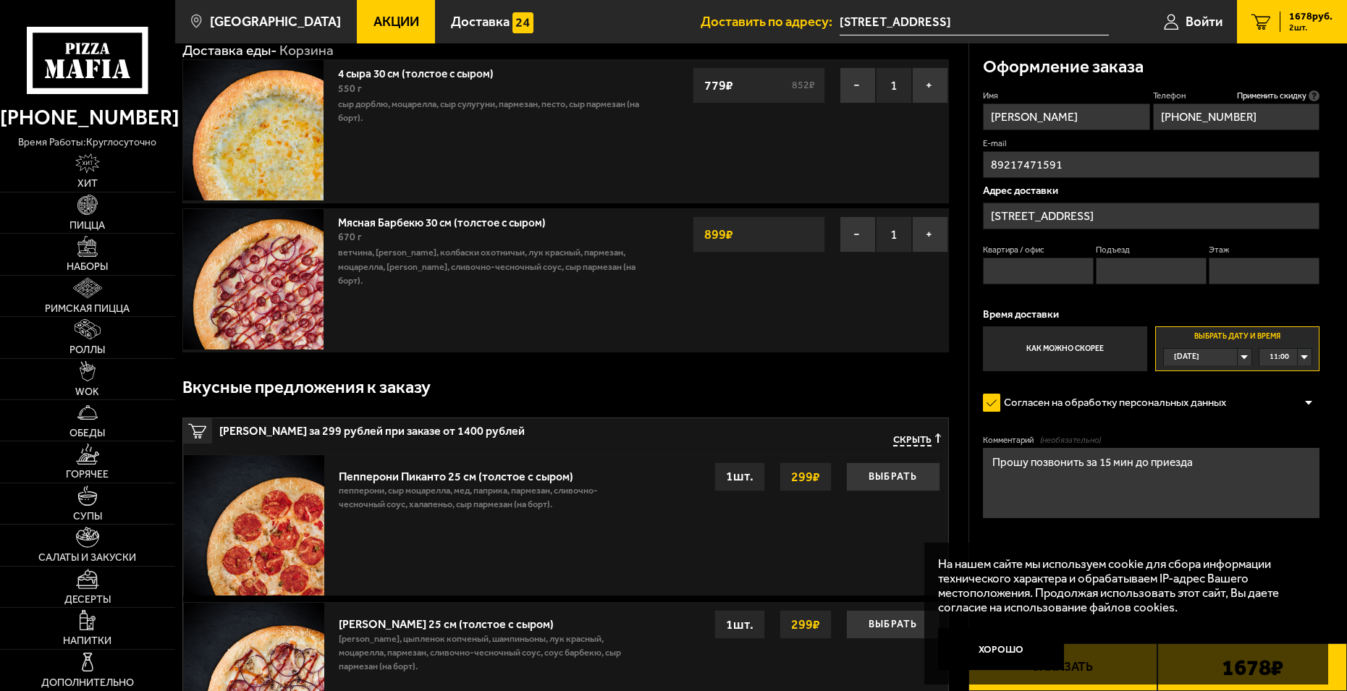
scroll to position [145, 0]
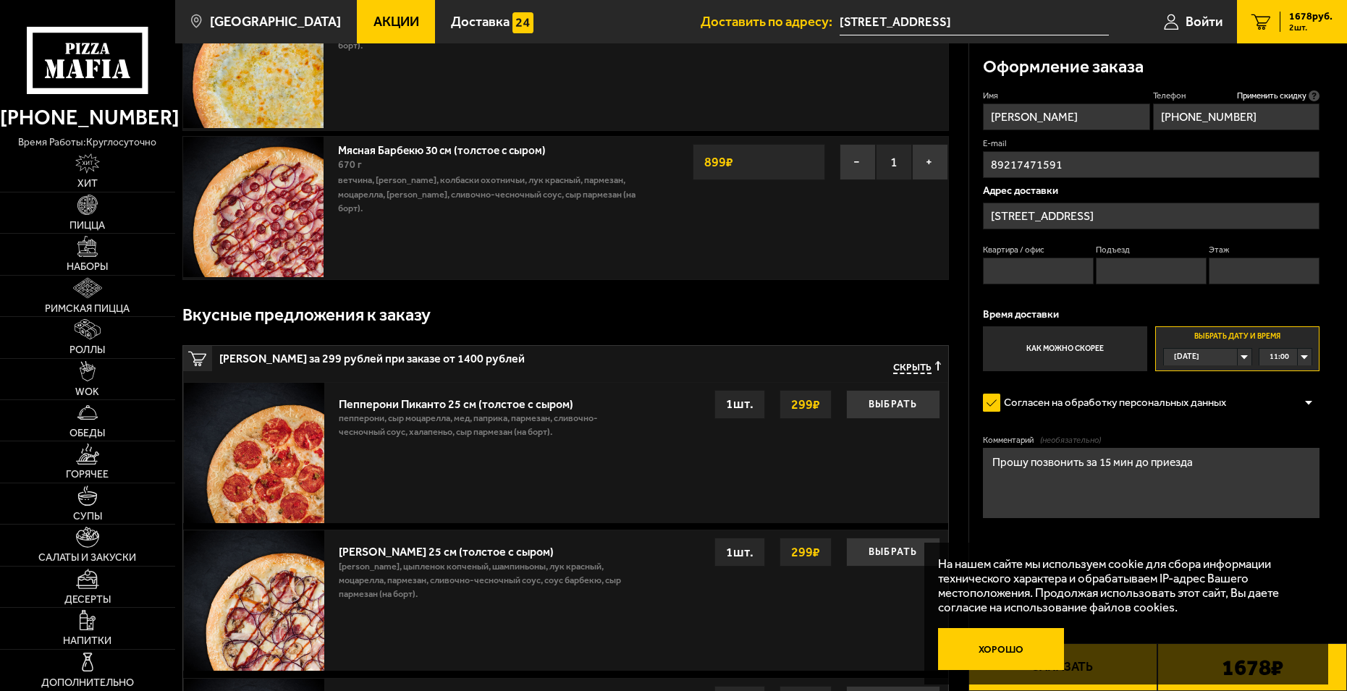
type textarea "Прошу позвонить за 15 мин до приезда"
click at [1025, 655] on button "Хорошо" at bounding box center [1001, 649] width 126 height 42
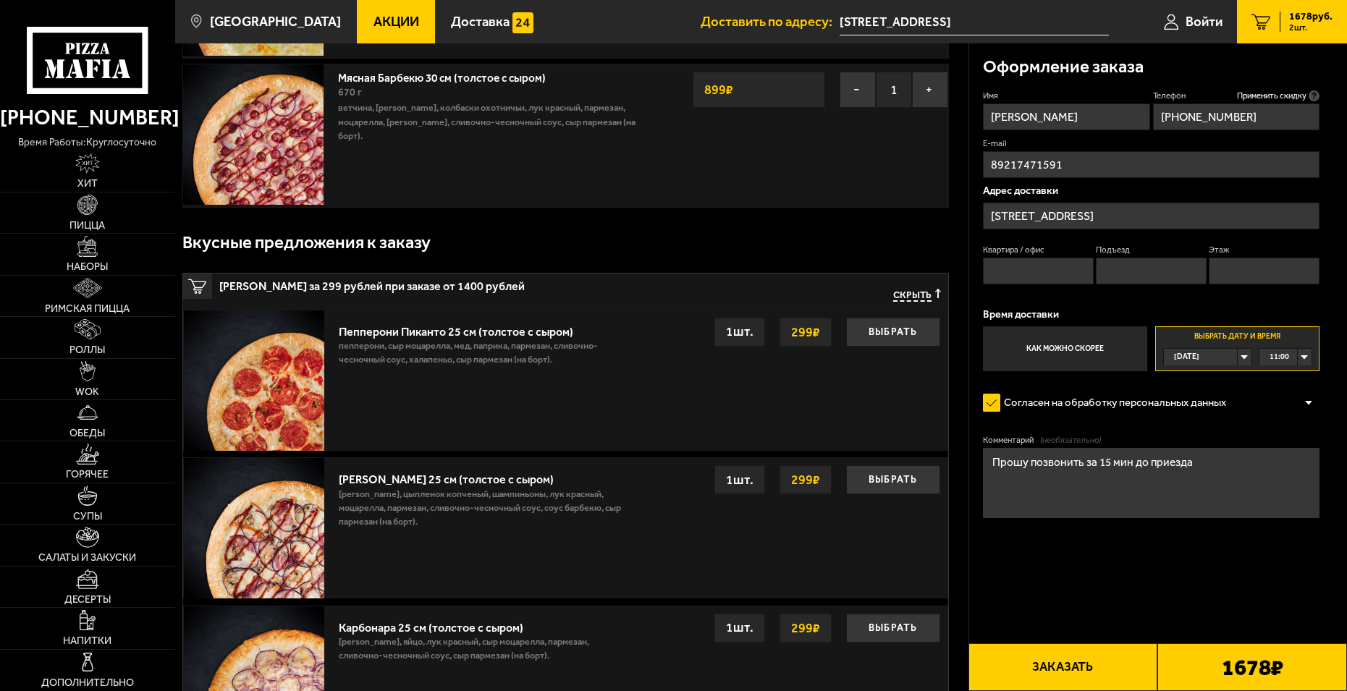
click at [1041, 675] on button "Заказать" at bounding box center [1063, 667] width 190 height 48
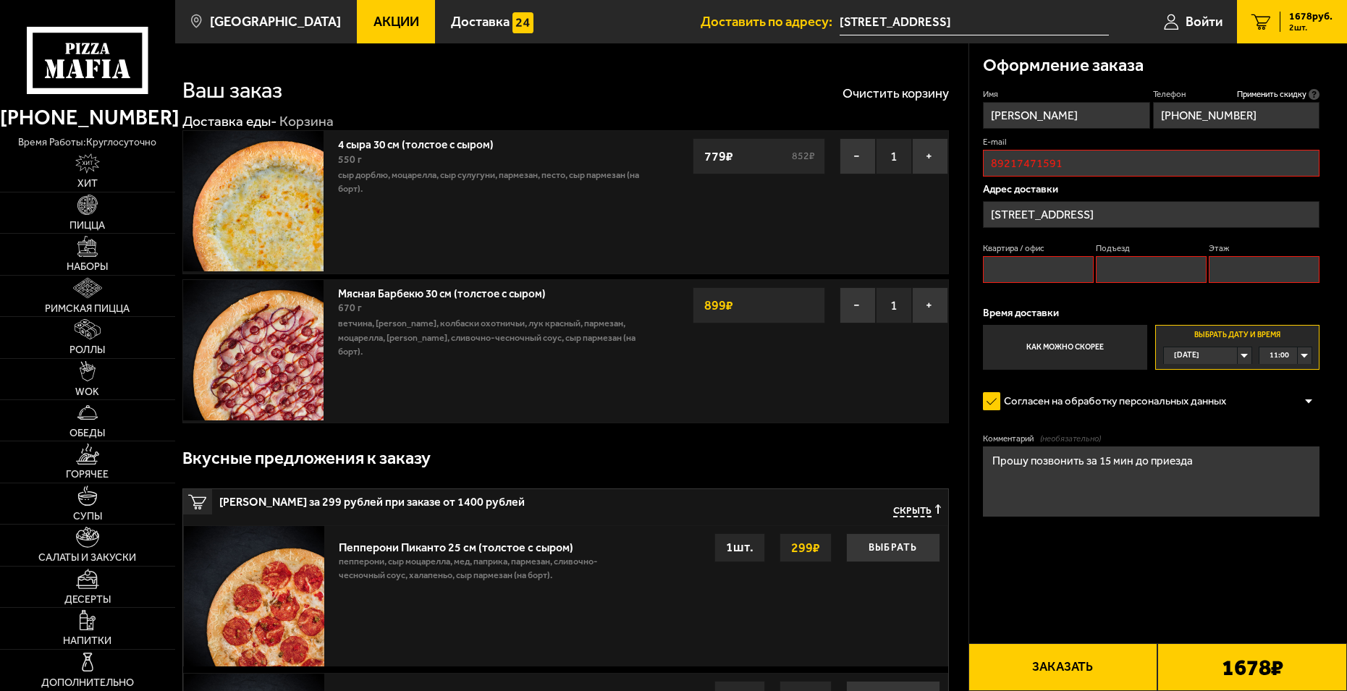
scroll to position [0, 0]
click at [1062, 667] on button "Заказать" at bounding box center [1063, 667] width 190 height 48
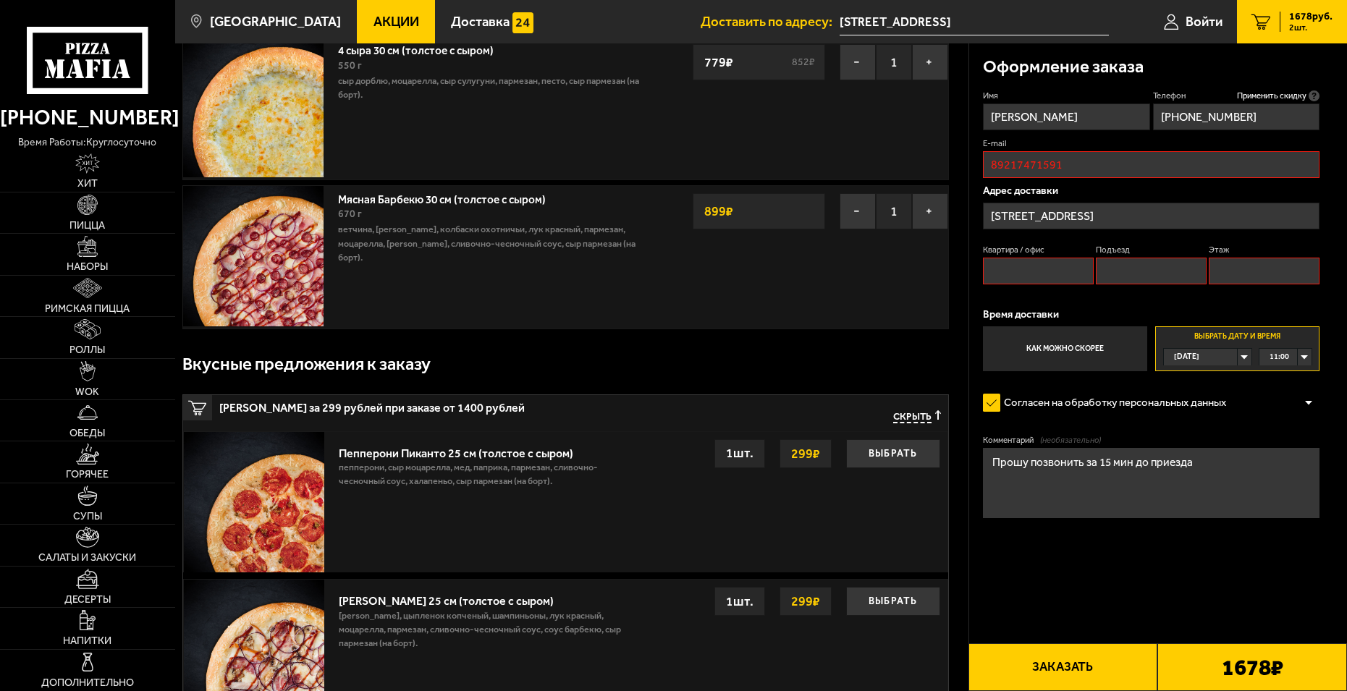
scroll to position [72, 0]
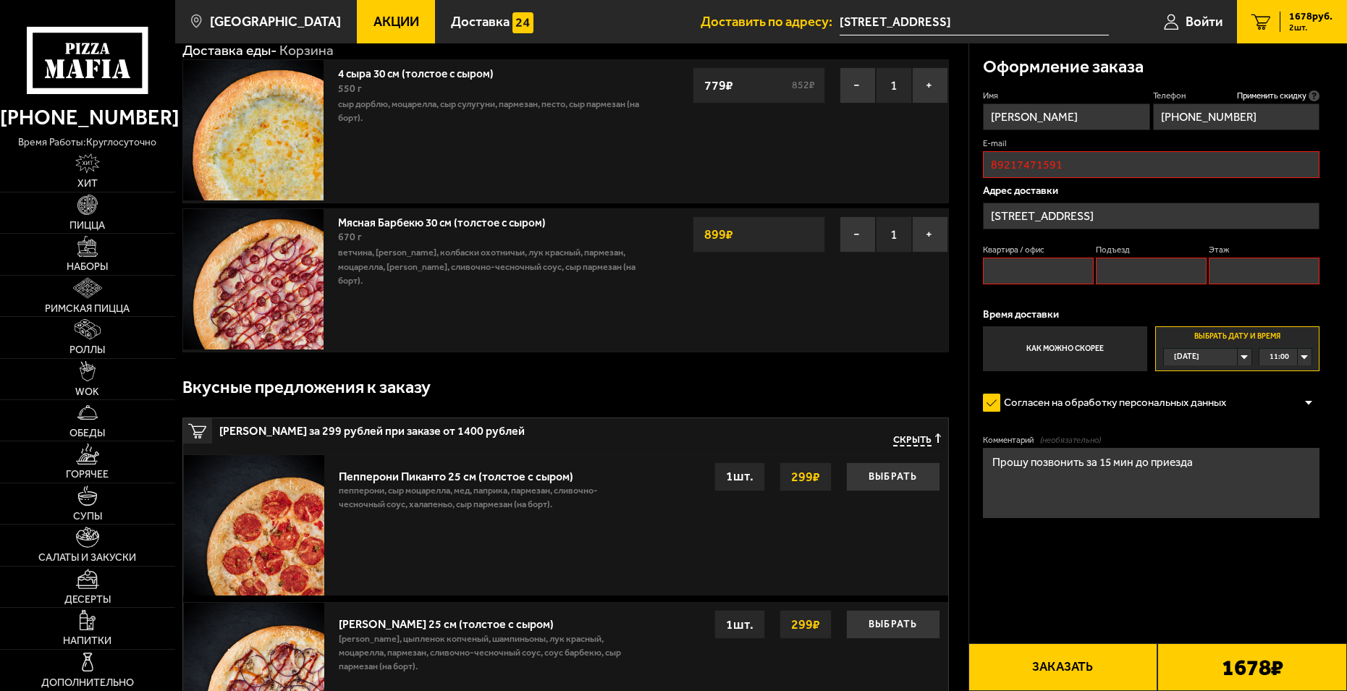
click at [1059, 667] on button "Заказать" at bounding box center [1063, 667] width 190 height 48
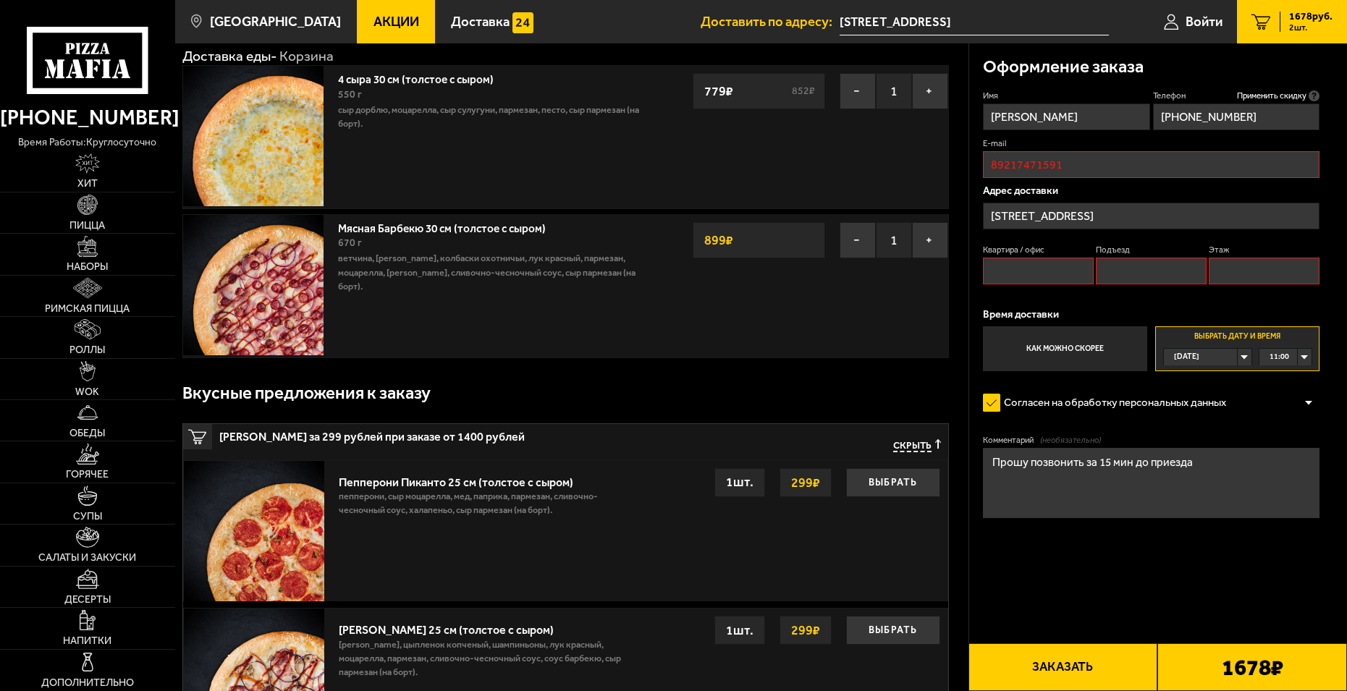
click at [1058, 664] on button "Заказать" at bounding box center [1063, 667] width 190 height 48
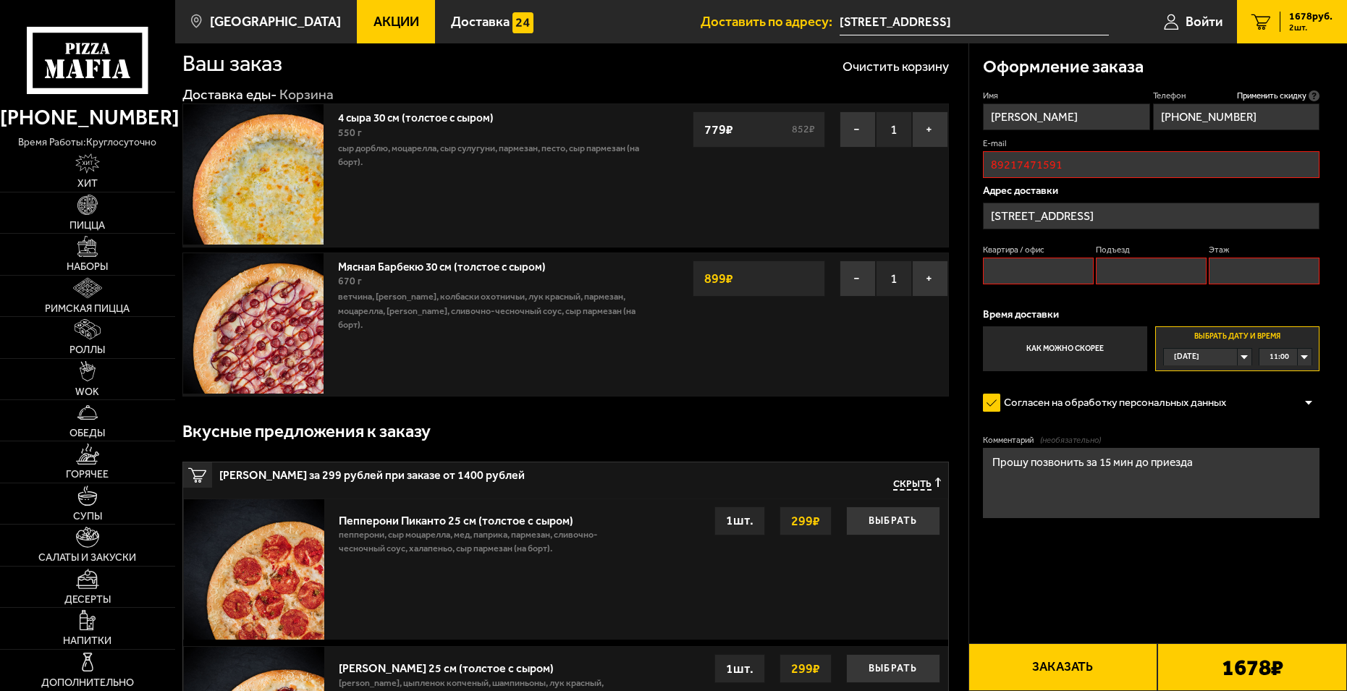
scroll to position [0, 0]
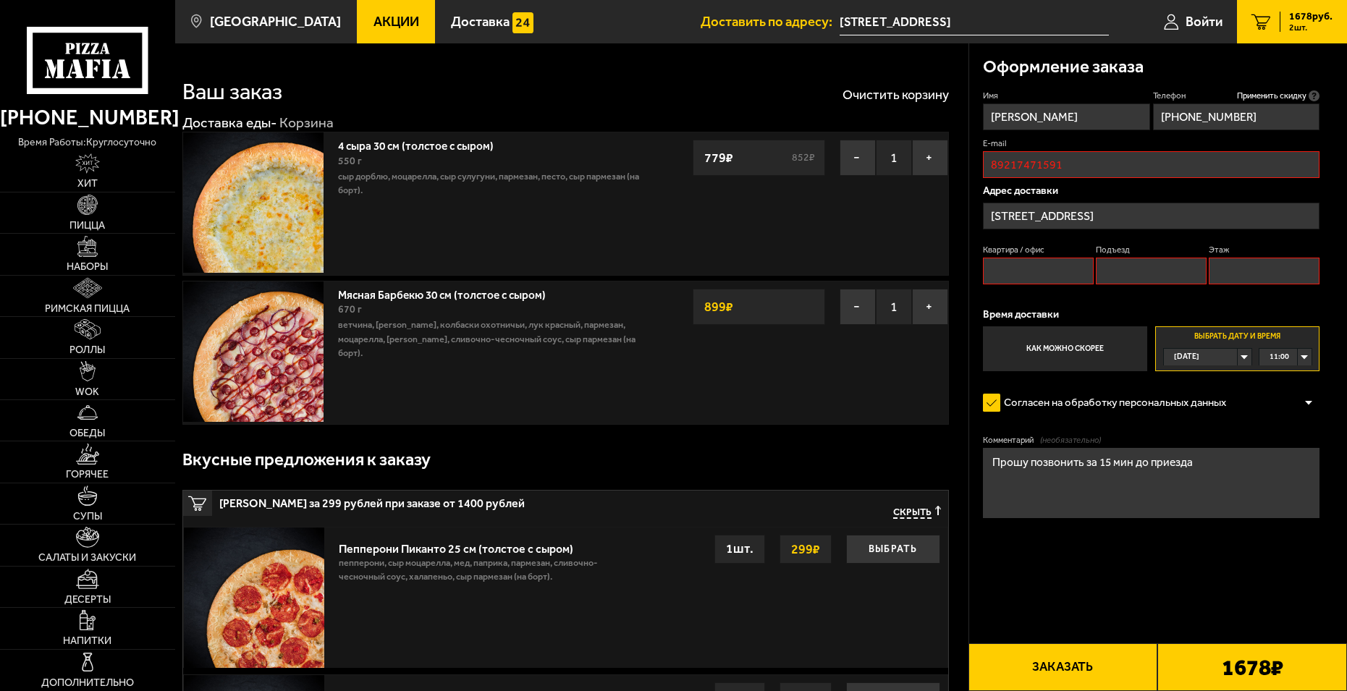
click at [1057, 664] on button "Заказать" at bounding box center [1063, 667] width 190 height 48
click at [1318, 22] on div "1678 руб. 2 шт." at bounding box center [1305, 22] width 53 height 20
click at [1188, 15] on span "Войти" at bounding box center [1203, 22] width 37 height 14
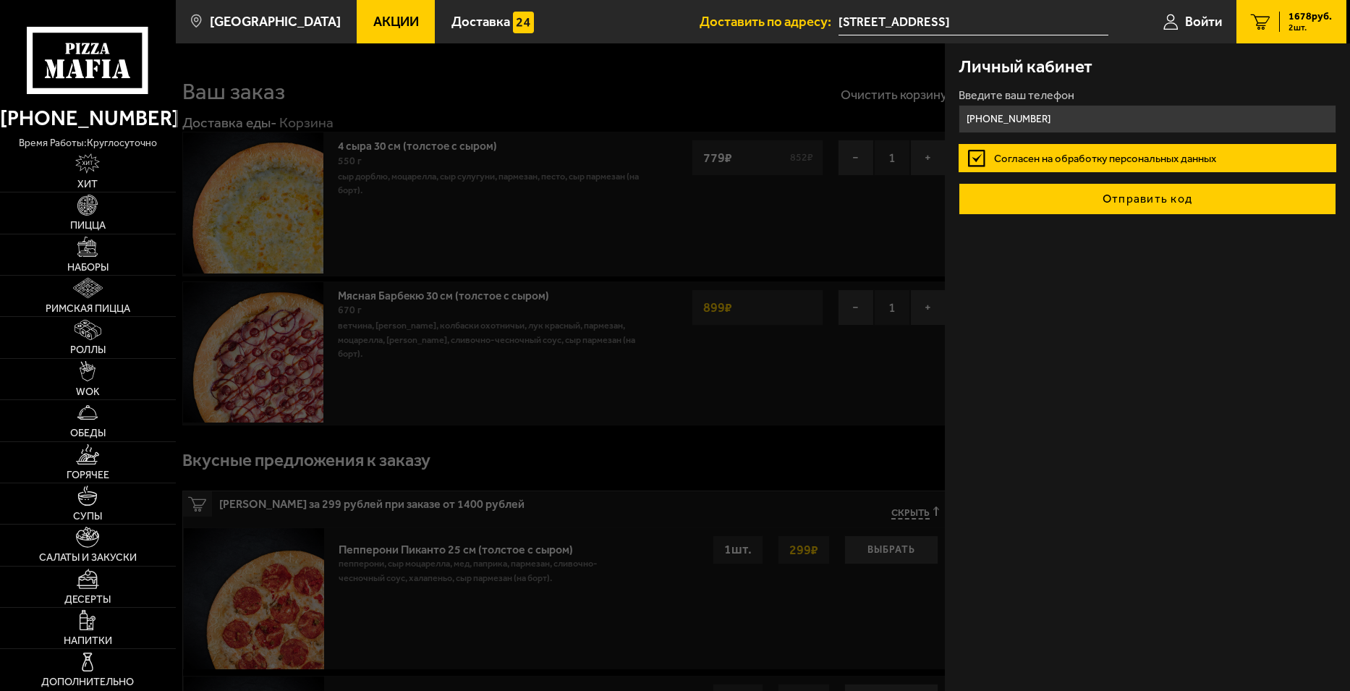
type input "[PHONE_NUMBER]"
click at [1162, 196] on button "Отправить код" at bounding box center [1147, 199] width 377 height 32
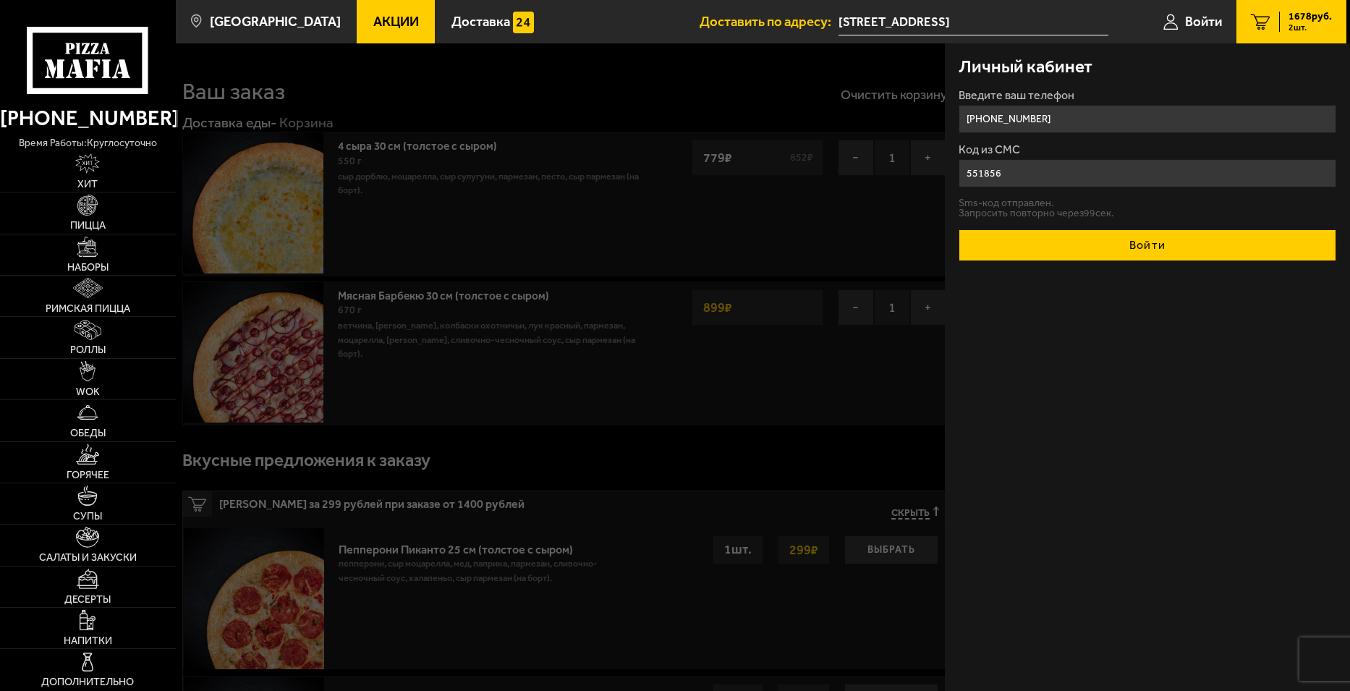
type input "551856"
click at [1169, 246] on button "Войти" at bounding box center [1147, 245] width 377 height 32
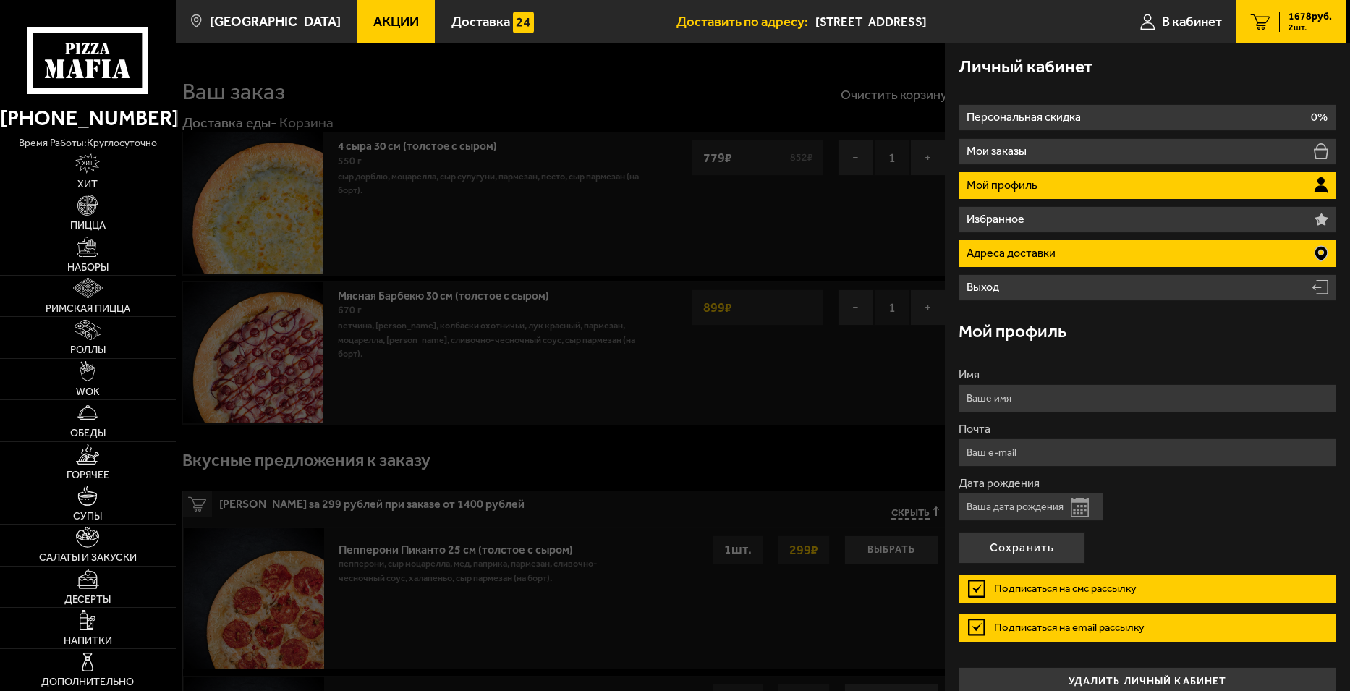
click at [1317, 252] on icon at bounding box center [1321, 253] width 14 height 17
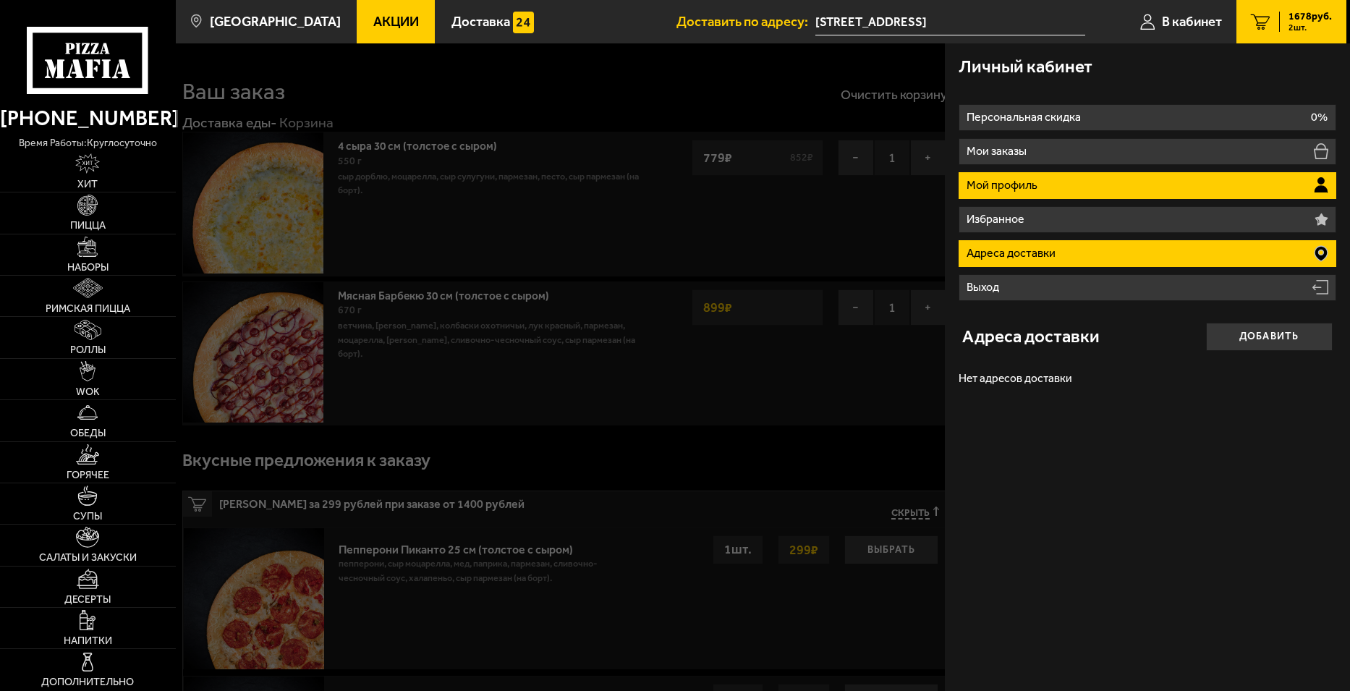
click at [1314, 186] on icon at bounding box center [1321, 185] width 14 height 16
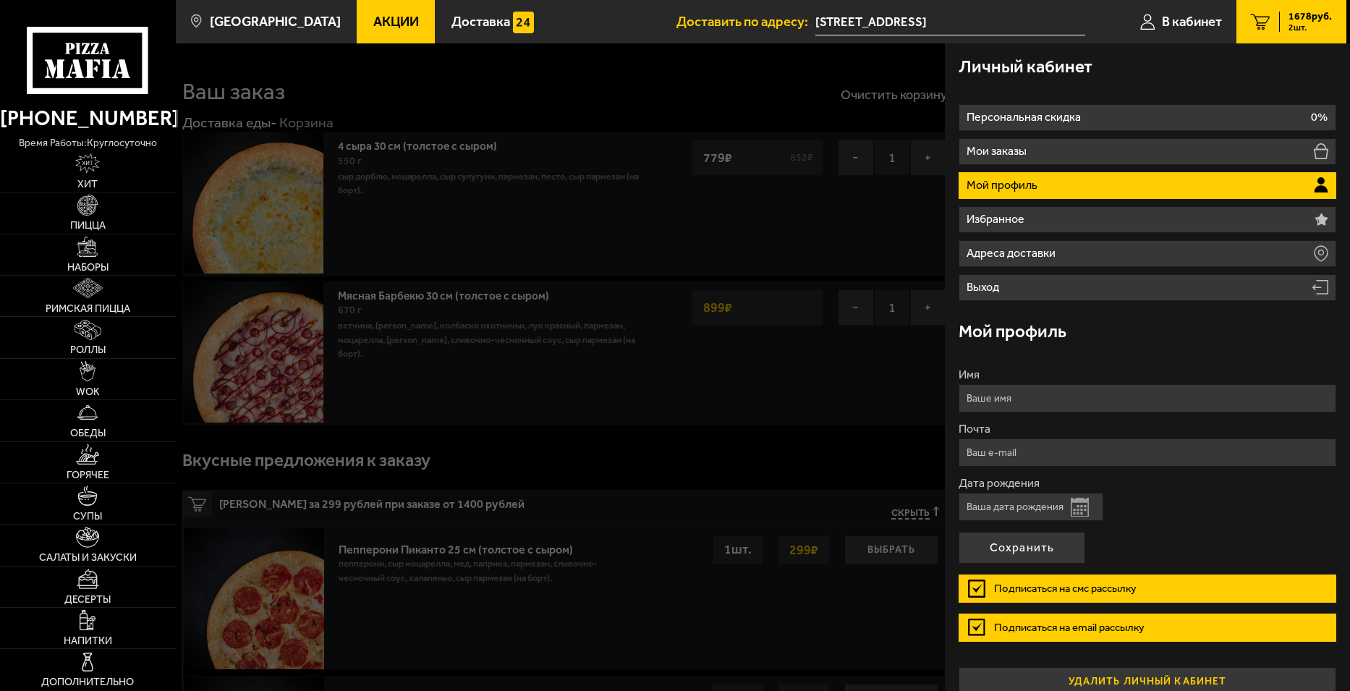
click at [1054, 674] on button "удалить личный кабинет" at bounding box center [1147, 681] width 377 height 29
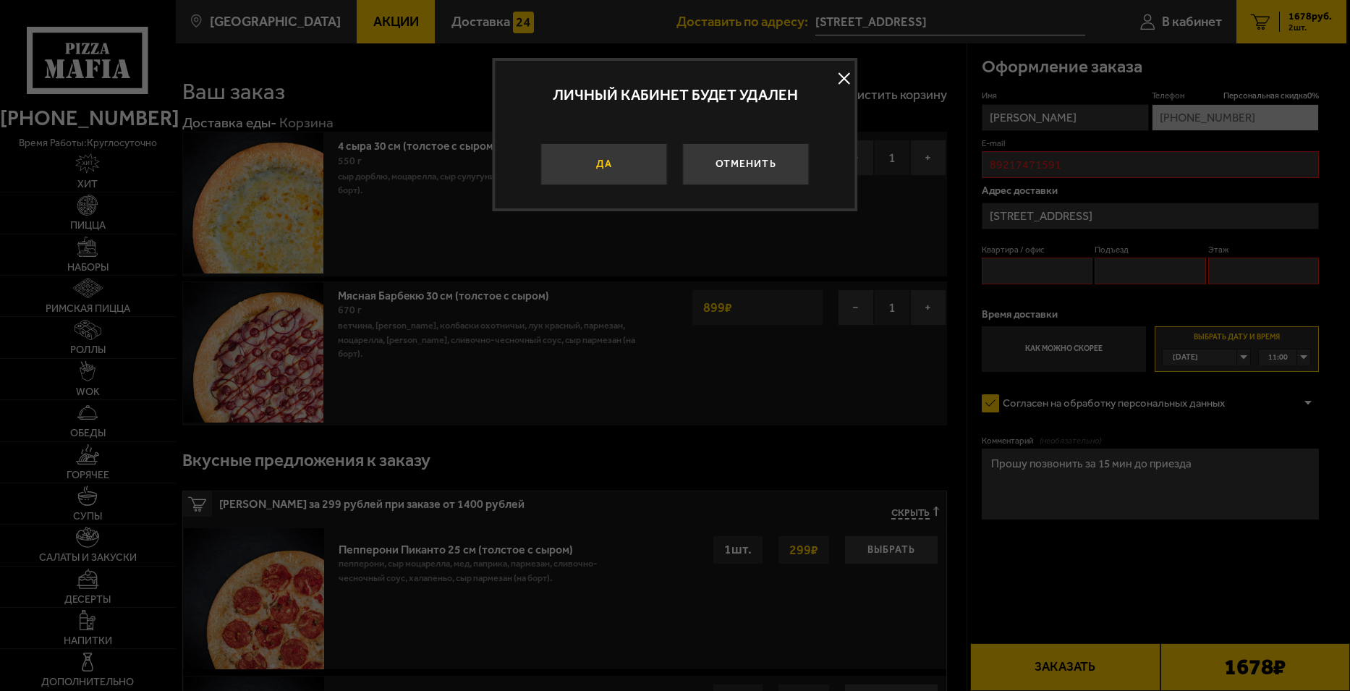
click at [622, 156] on button "Да" at bounding box center [604, 164] width 127 height 42
type input "[PHONE_NUMBER]"
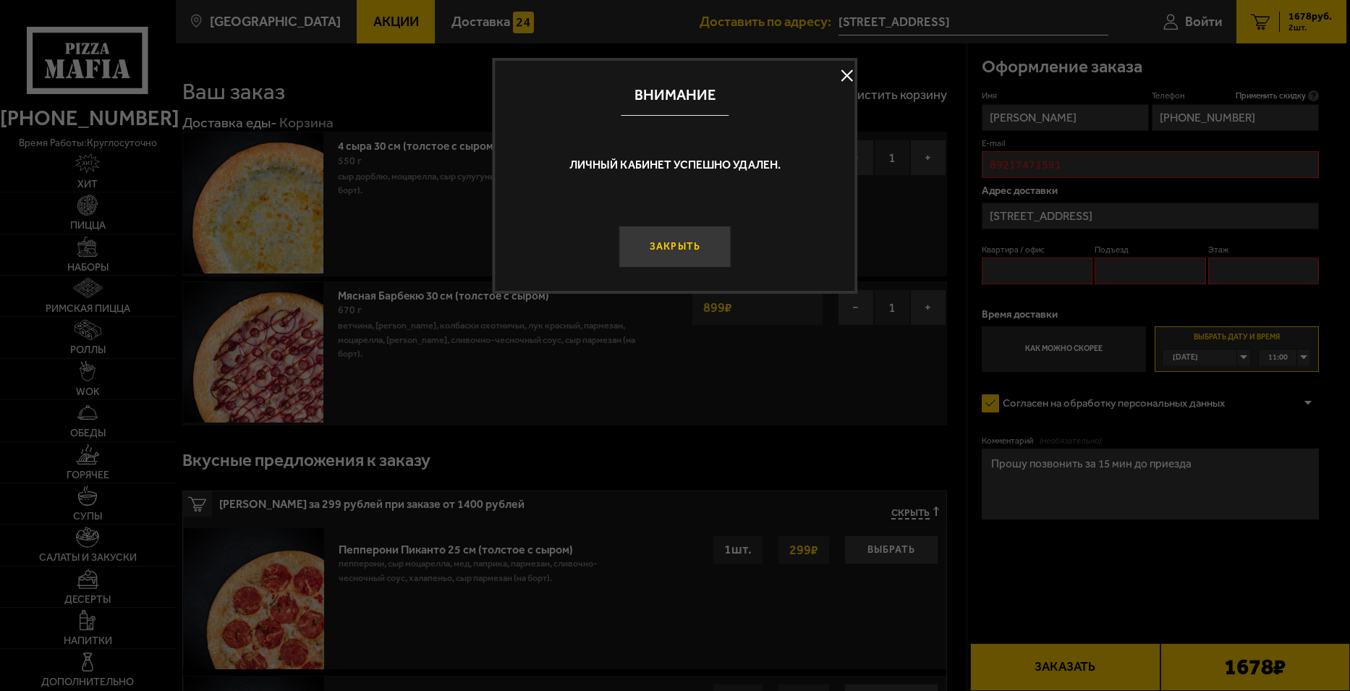
click at [694, 263] on button "Закрыть" at bounding box center [675, 247] width 113 height 42
